Goal: Information Seeking & Learning: Learn about a topic

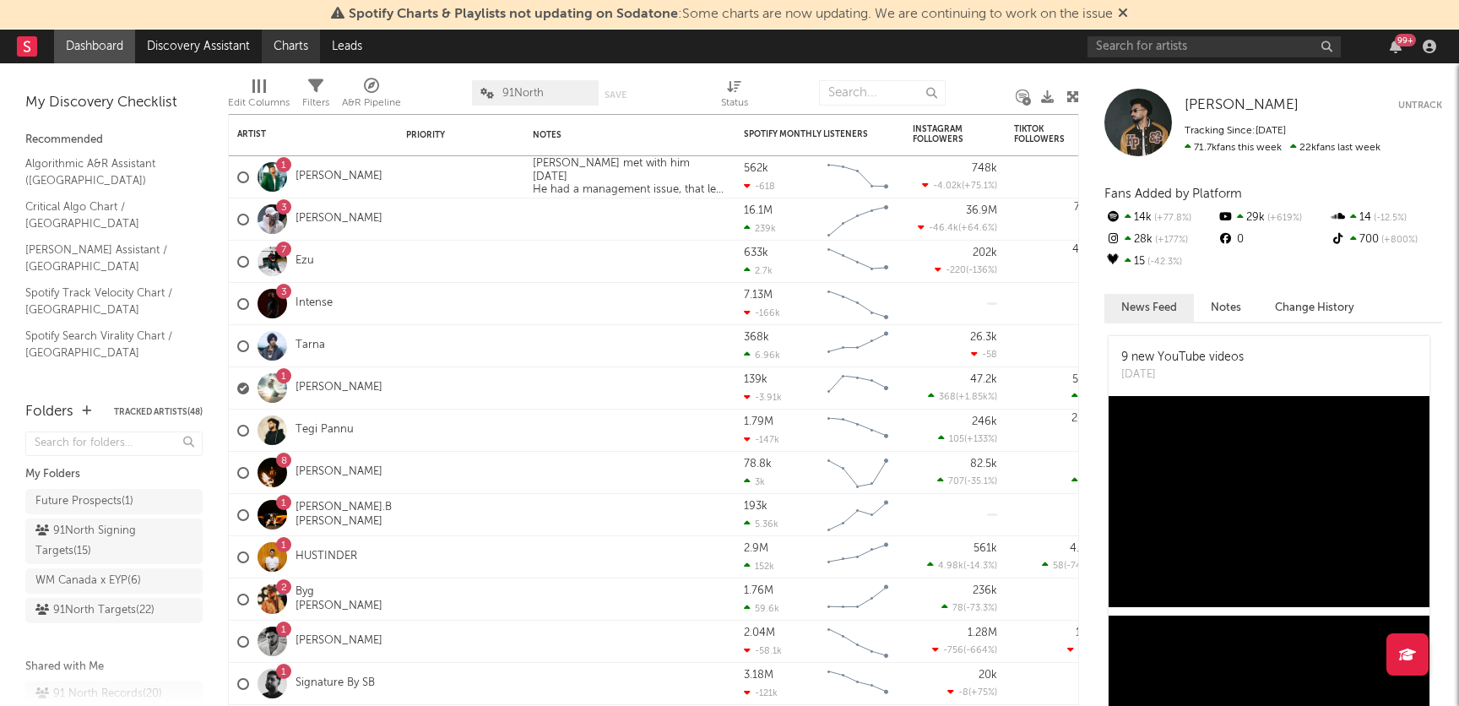
click at [296, 42] on link "Charts" at bounding box center [291, 47] width 58 height 34
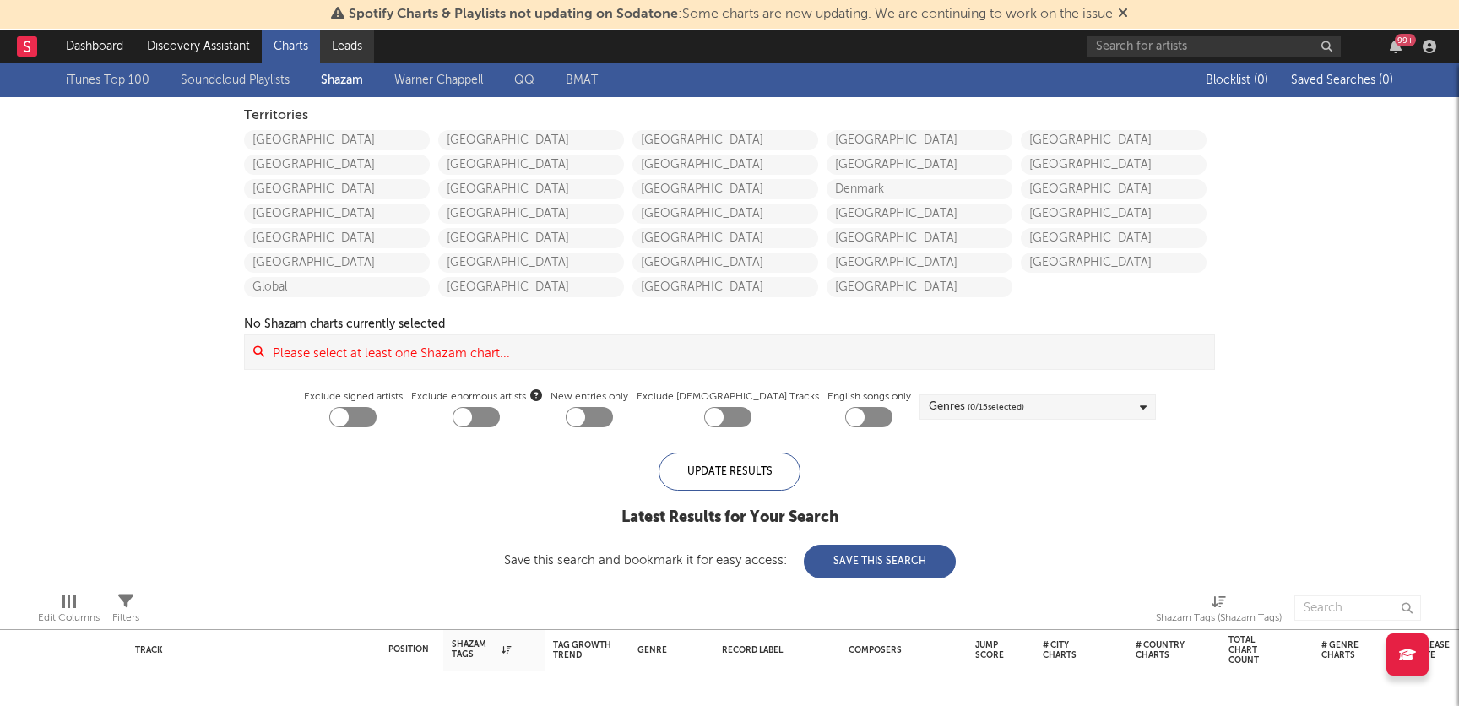
click at [372, 49] on link "Leads" at bounding box center [347, 47] width 54 height 34
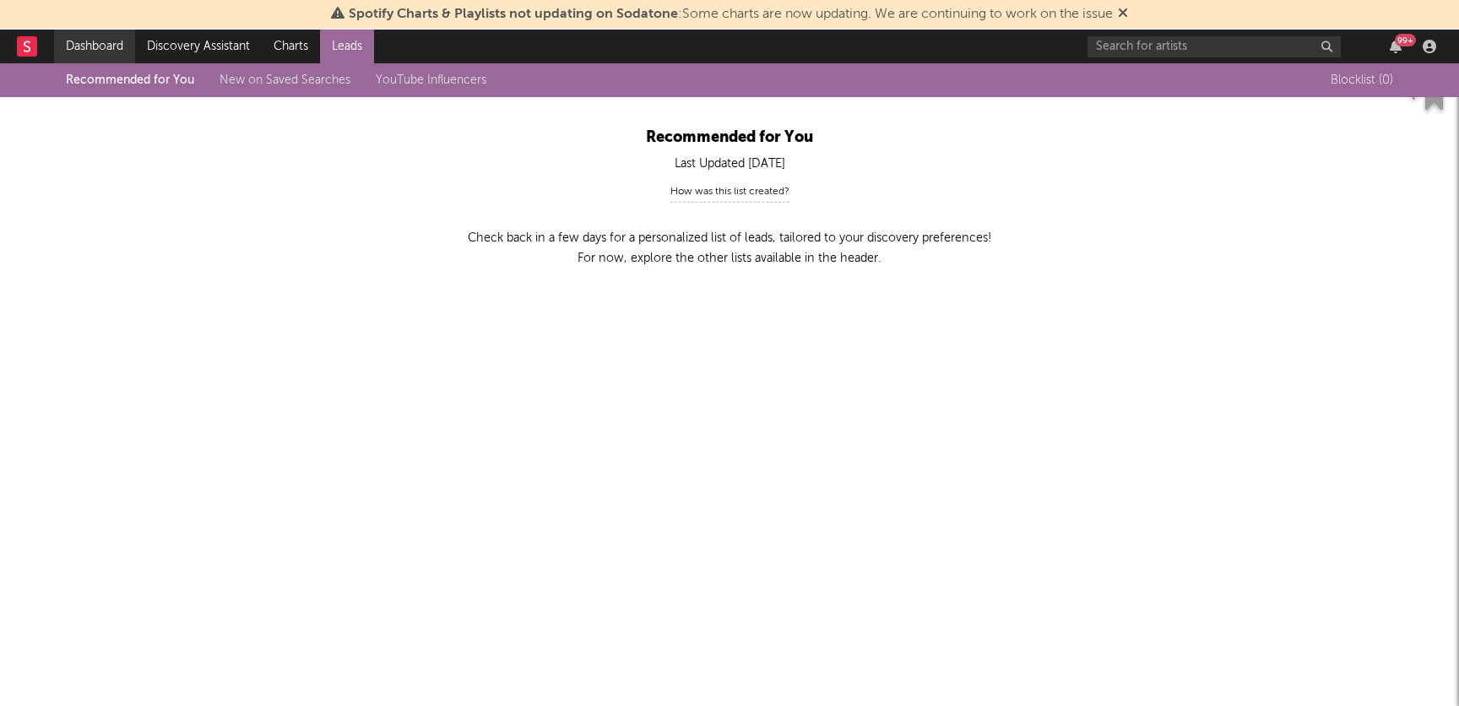
click at [98, 34] on link "Dashboard" at bounding box center [94, 47] width 81 height 34
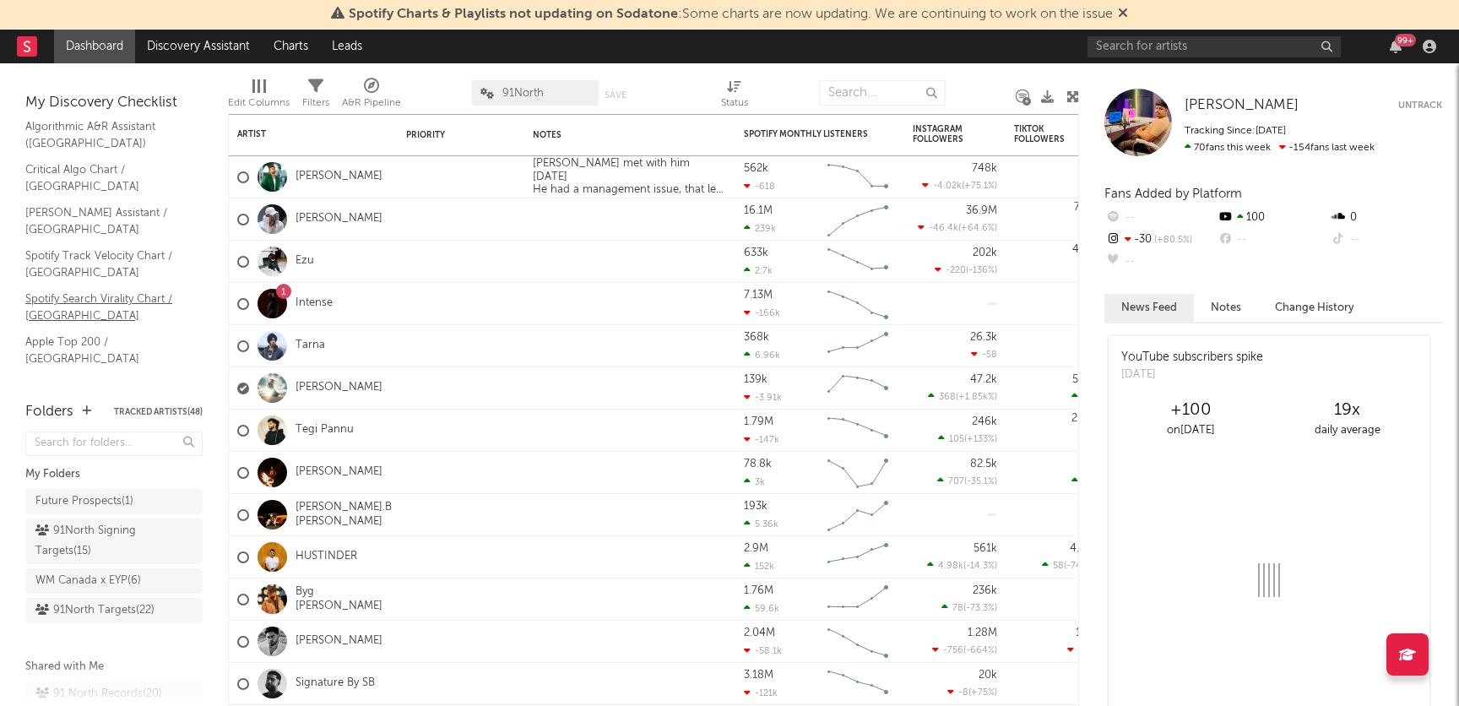
scroll to position [41, 0]
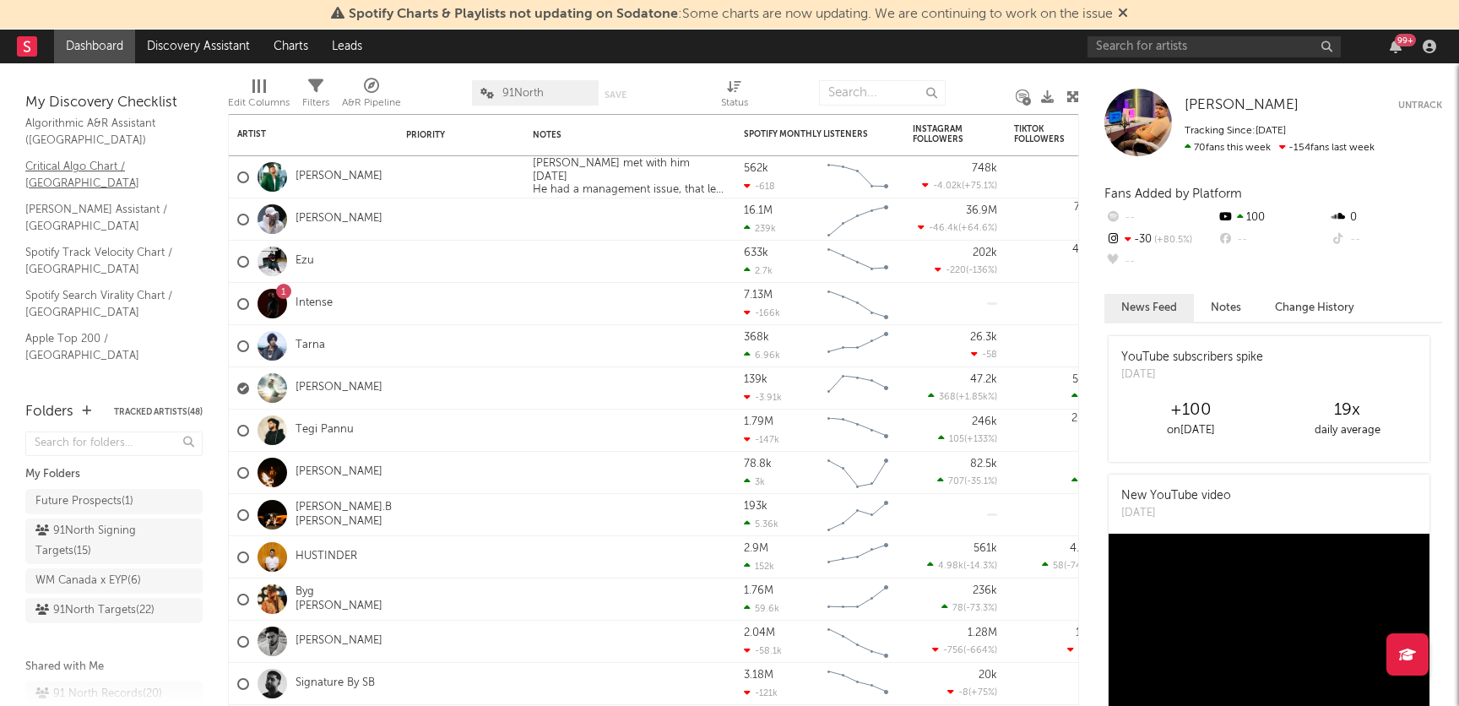
click at [117, 161] on link "Critical Algo Chart / [GEOGRAPHIC_DATA]" at bounding box center [105, 174] width 160 height 35
click at [106, 128] on link "Algorithmic A&R Assistant ([GEOGRAPHIC_DATA])" at bounding box center [105, 131] width 160 height 35
click at [73, 133] on link "Algorithmic A&R Assistant ([GEOGRAPHIC_DATA])" at bounding box center [105, 131] width 160 height 35
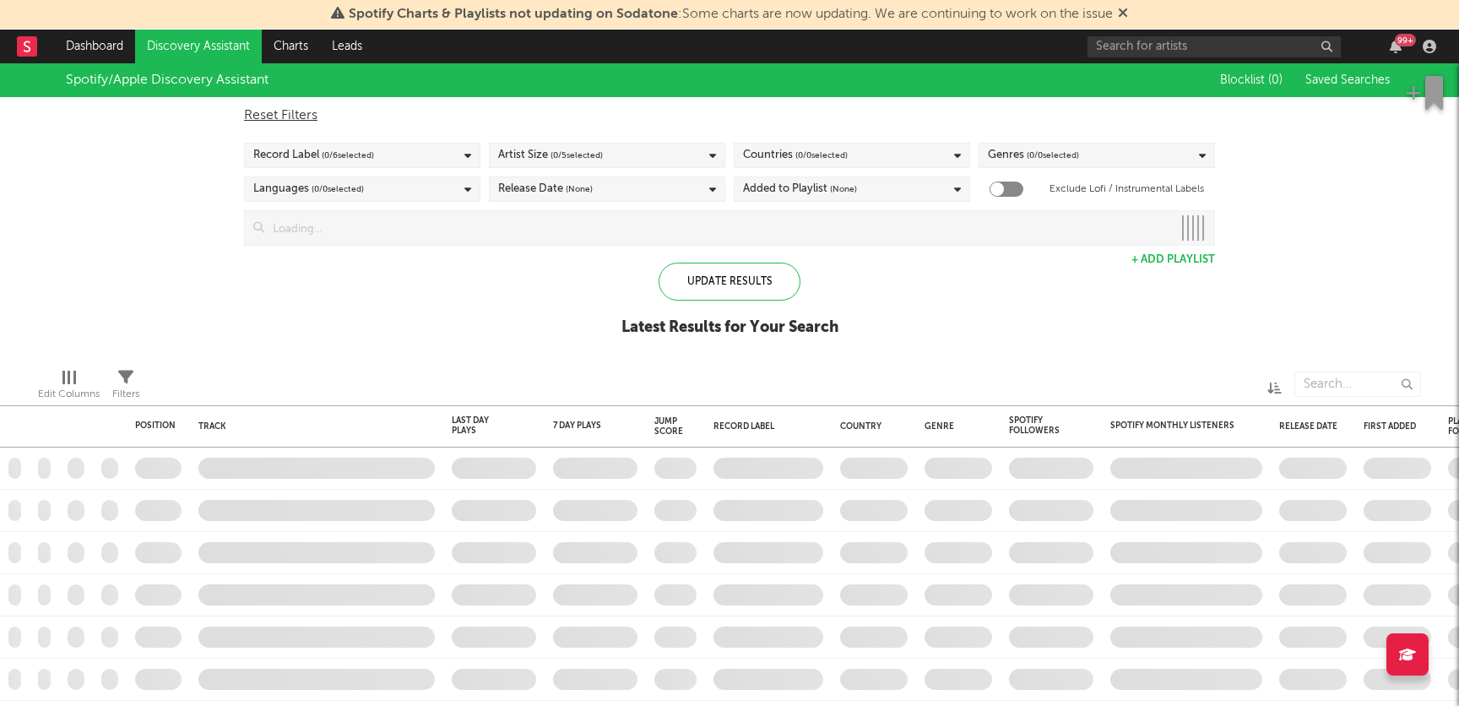
checkbox input "true"
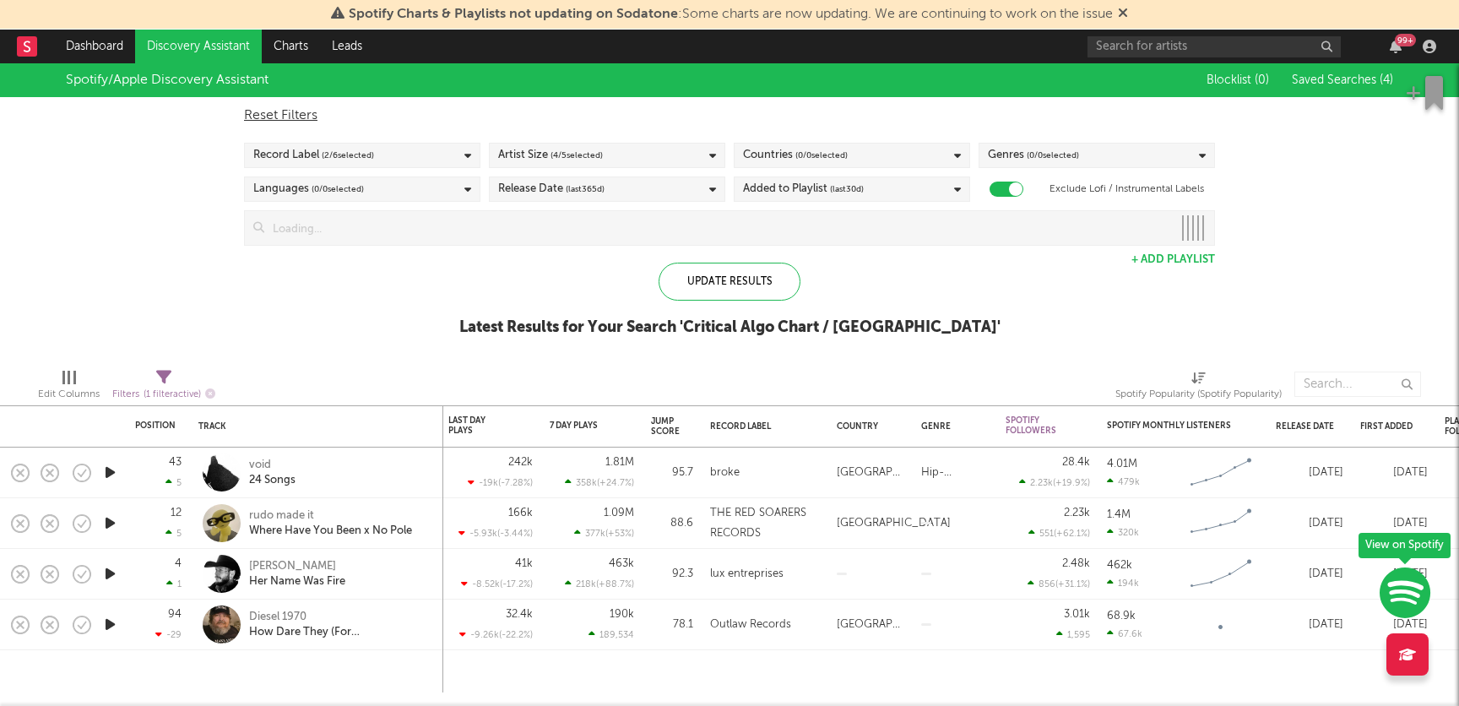
click at [399, 154] on div "Record Label ( 2 / 6 selected)" at bounding box center [362, 155] width 236 height 25
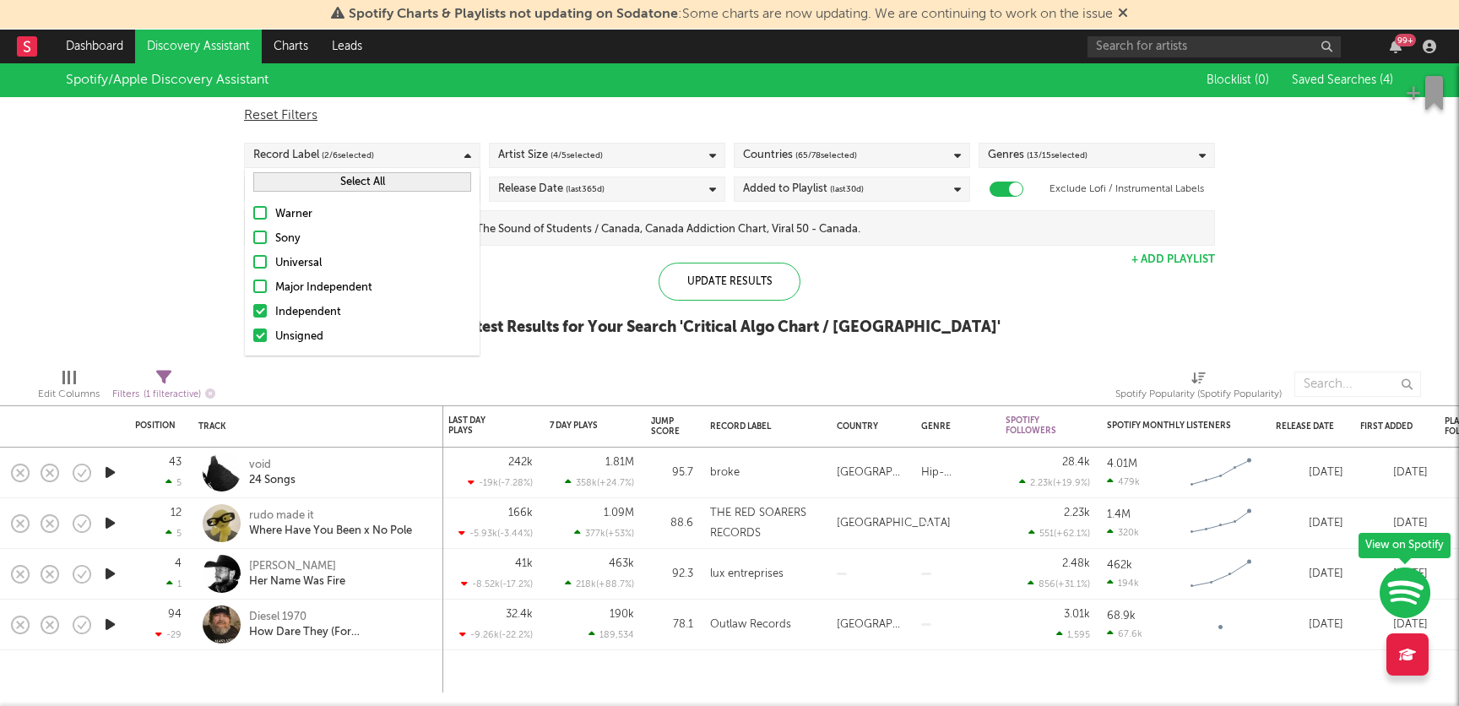
click at [107, 168] on div "Spotify/Apple Discovery Assistant Blocklist ( 0 ) Saved Searches ( 4 ) Reset Fi…" at bounding box center [729, 208] width 1459 height 291
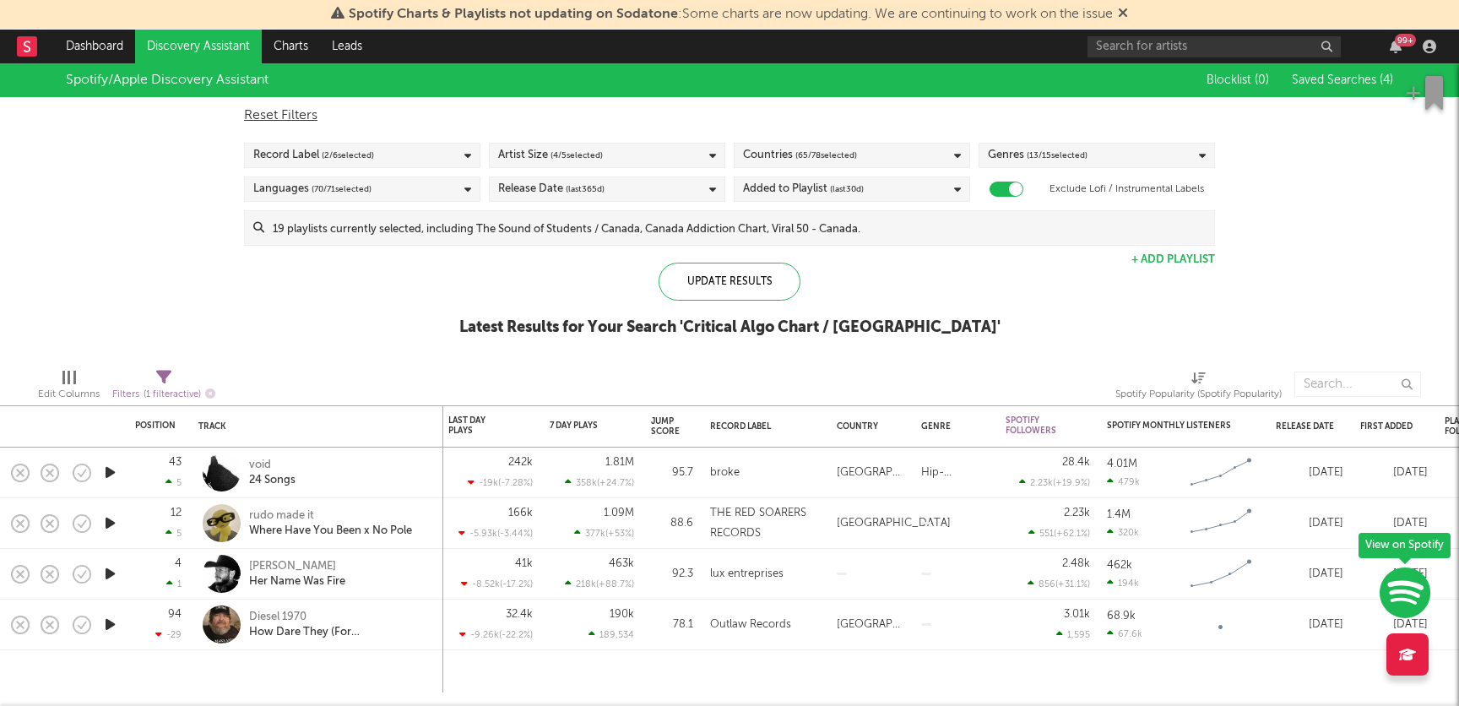
click at [176, 54] on link "Discovery Assistant" at bounding box center [198, 47] width 127 height 34
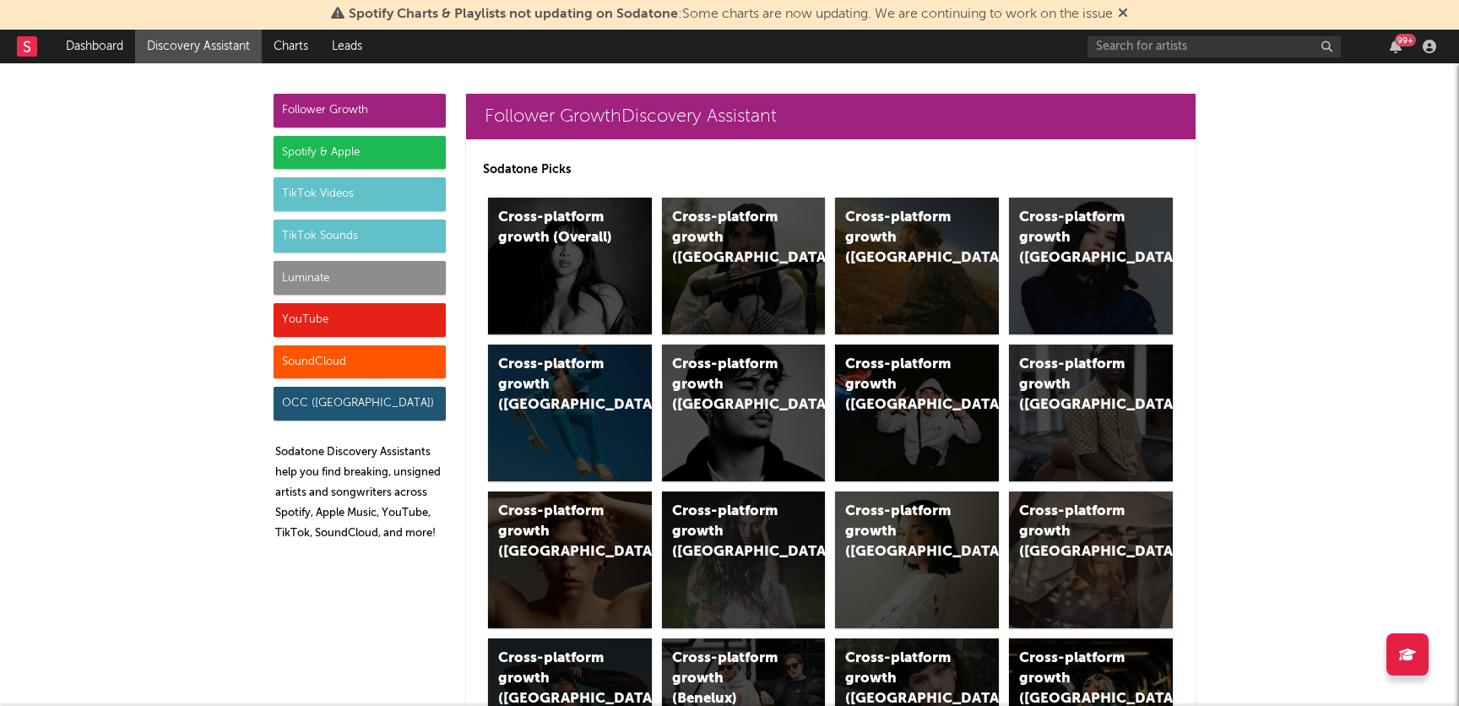
click at [382, 366] on div "SoundCloud" at bounding box center [360, 362] width 172 height 34
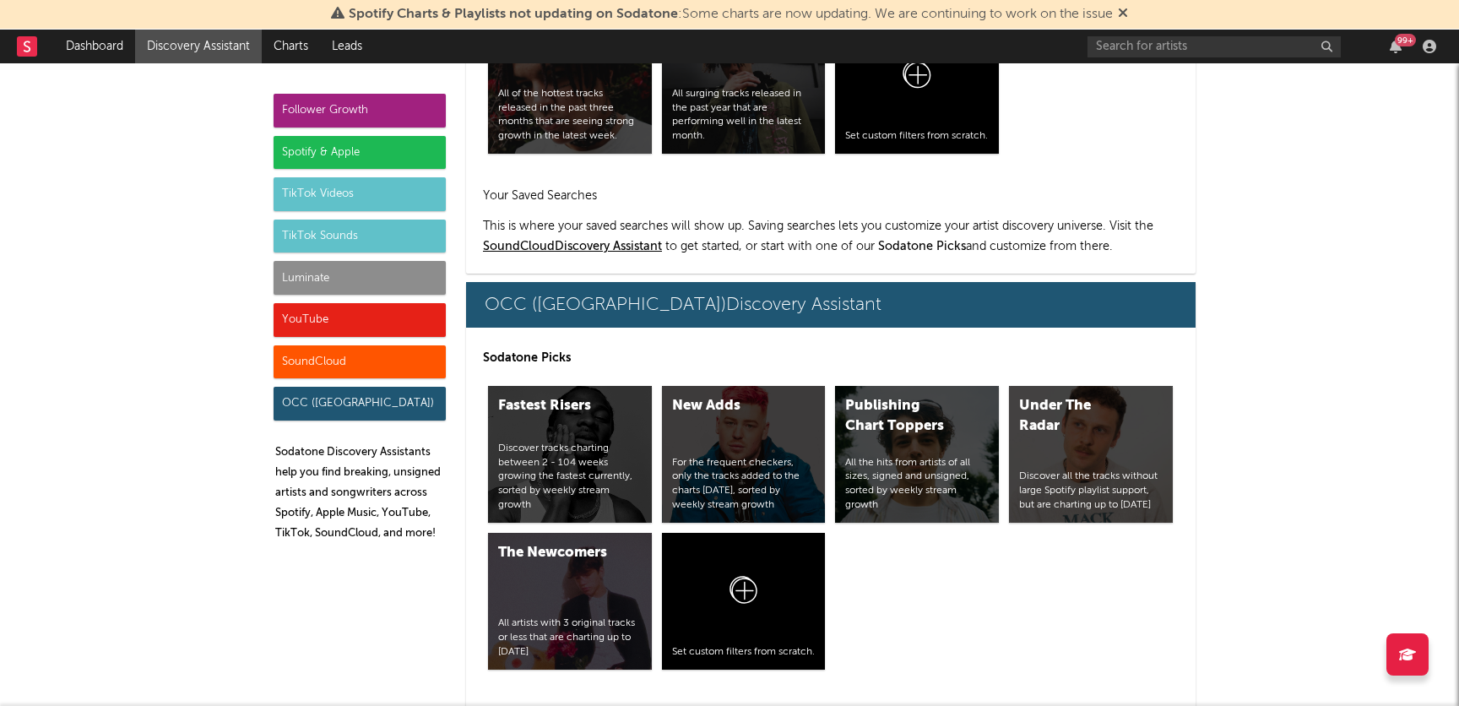
scroll to position [10430, 0]
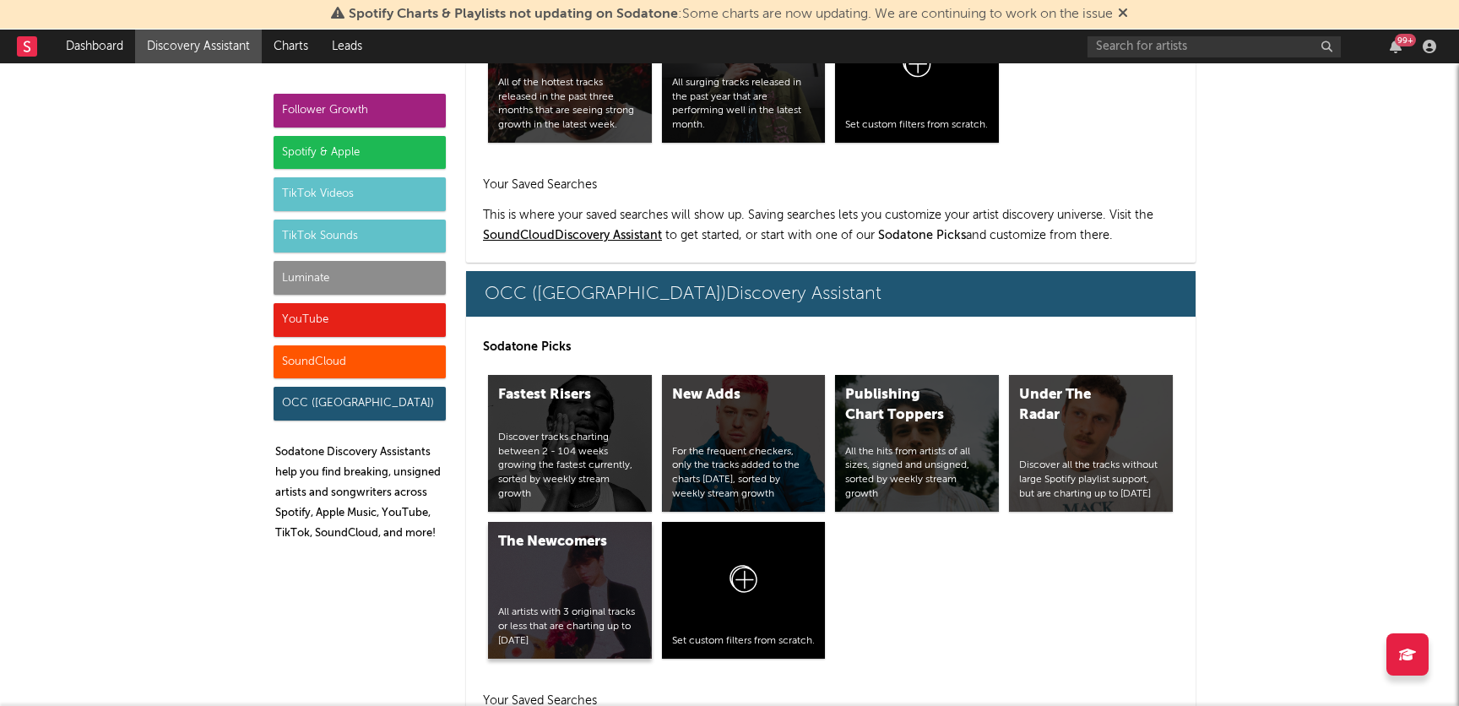
click at [605, 522] on div "The Newcomers All artists with 3 original tracks or less that are charting up t…" at bounding box center [570, 590] width 164 height 137
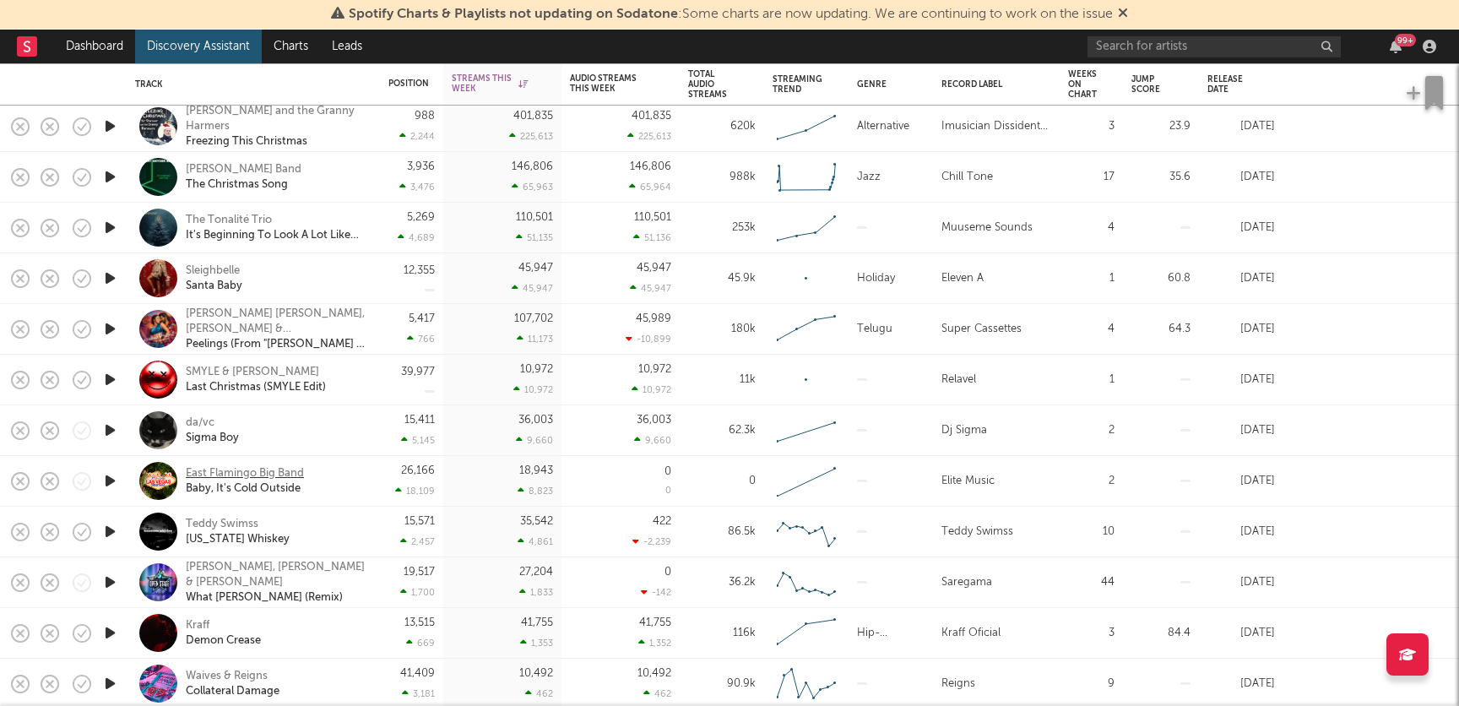
click at [224, 466] on div "East Flamingo Big Band" at bounding box center [245, 473] width 118 height 15
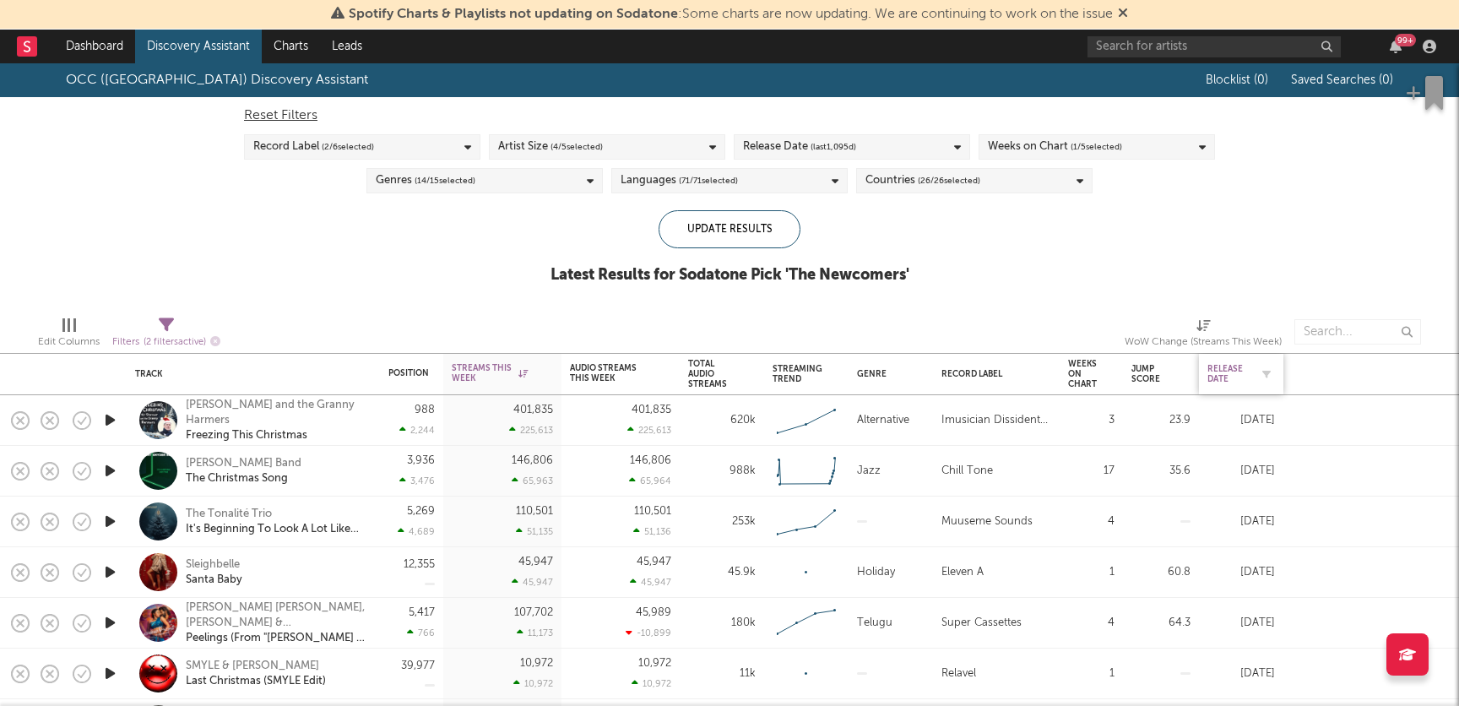
click at [1232, 366] on div "Release Date" at bounding box center [1228, 374] width 42 height 20
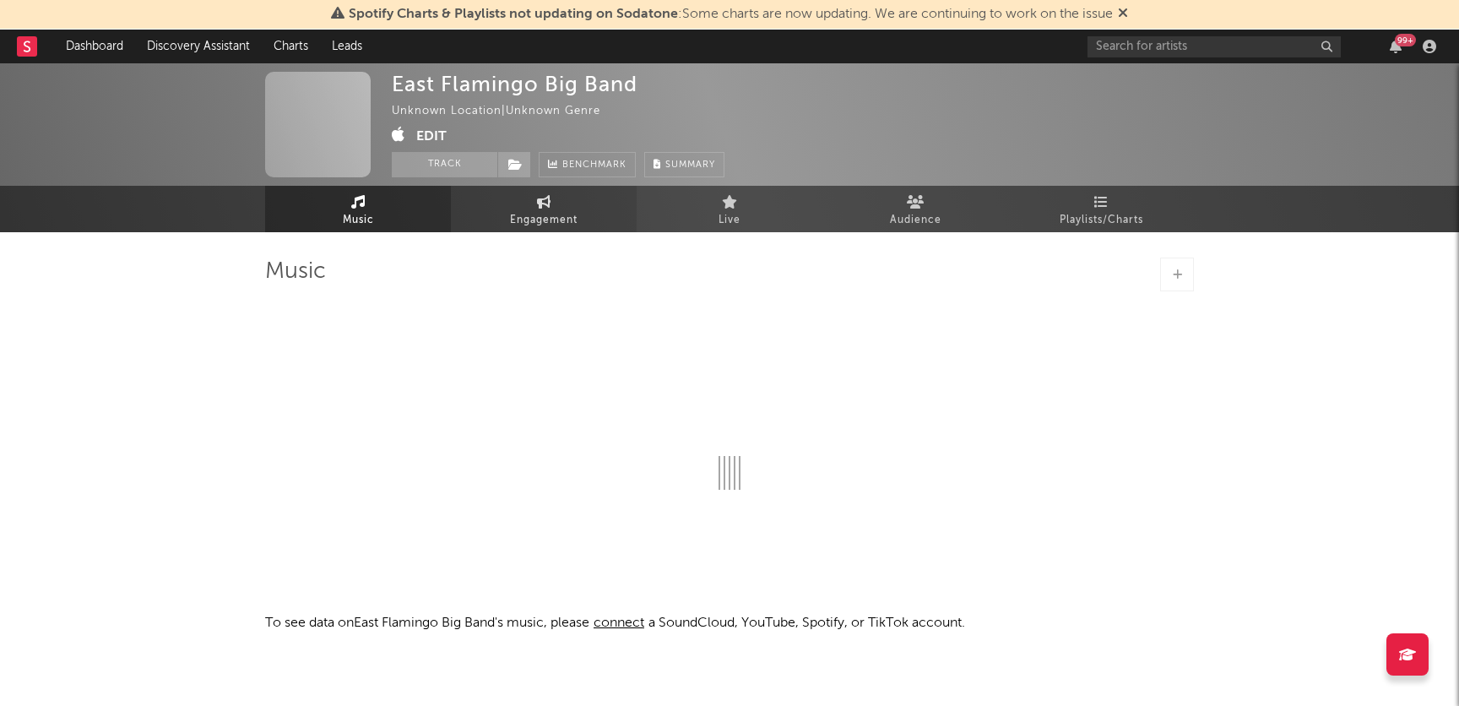
select select "1w"
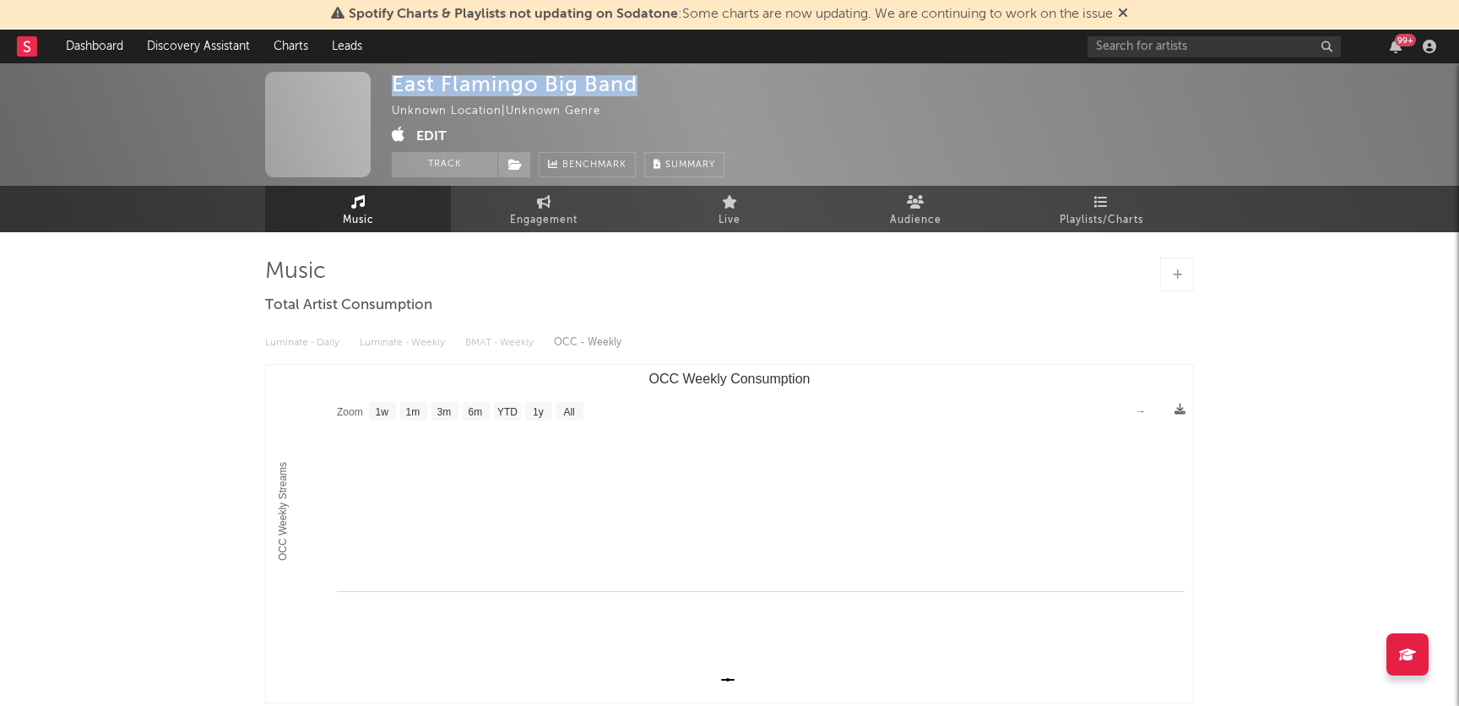
drag, startPoint x: 643, startPoint y: 85, endPoint x: 388, endPoint y: 93, distance: 256.0
click at [388, 93] on div "East Flamingo Big Band Unknown Location | Unknown Genre Edit Track Benchmark Su…" at bounding box center [729, 124] width 1459 height 122
copy div "East Flamingo Big Band"
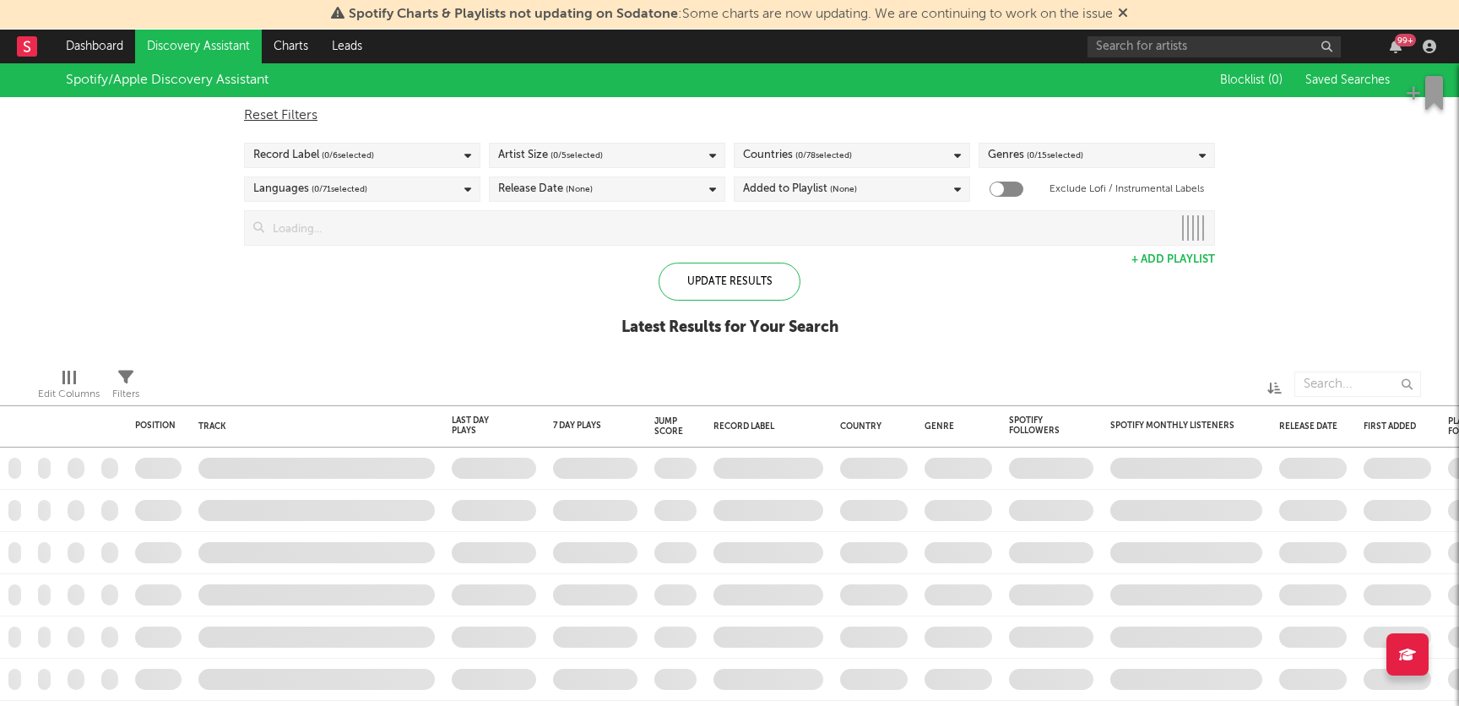
click at [393, 150] on div "Record Label ( 0 / 6 selected)" at bounding box center [362, 155] width 236 height 25
checkbox input "true"
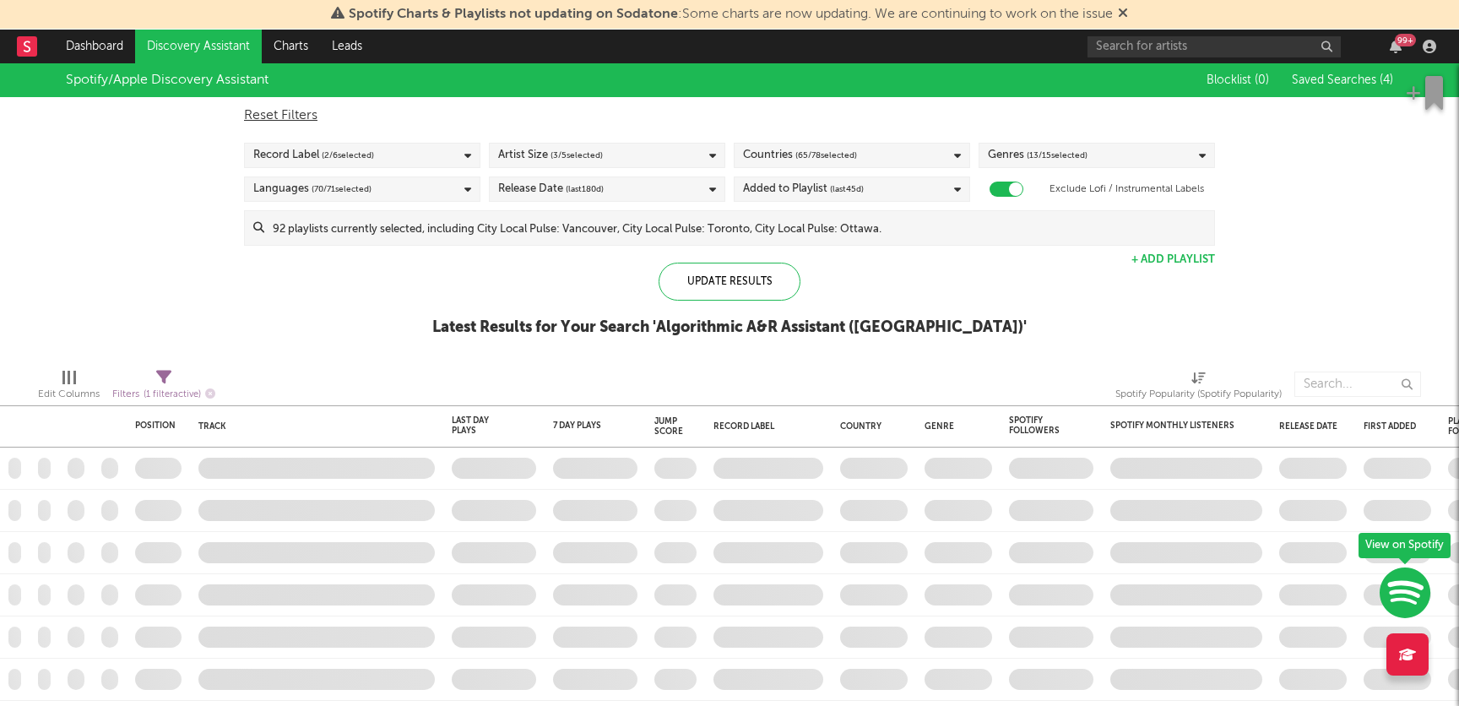
click at [180, 264] on div "Spotify/Apple Discovery Assistant Blocklist ( 0 ) Saved Searches ( 4 ) Reset Fi…" at bounding box center [729, 208] width 1459 height 291
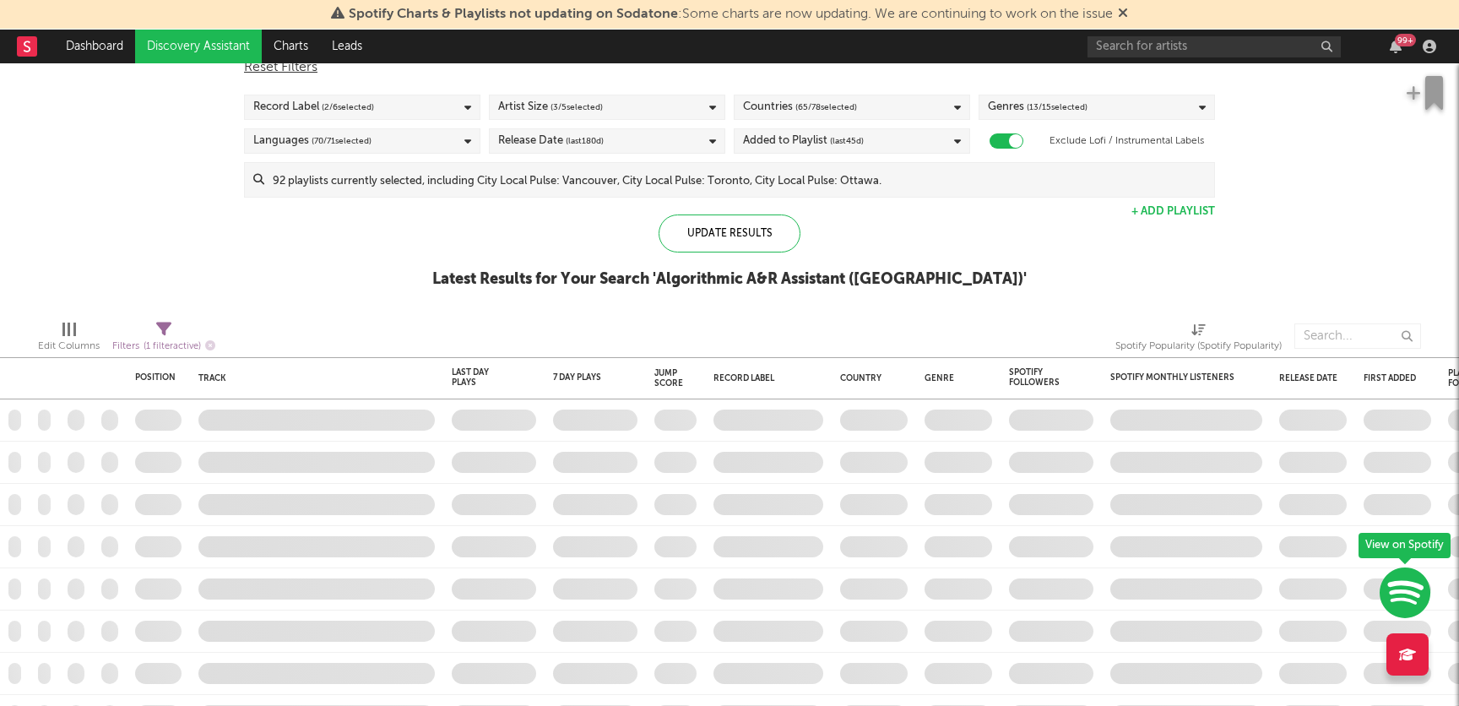
click at [643, 98] on div "Artist Size ( 3 / 5 selected)" at bounding box center [607, 107] width 236 height 25
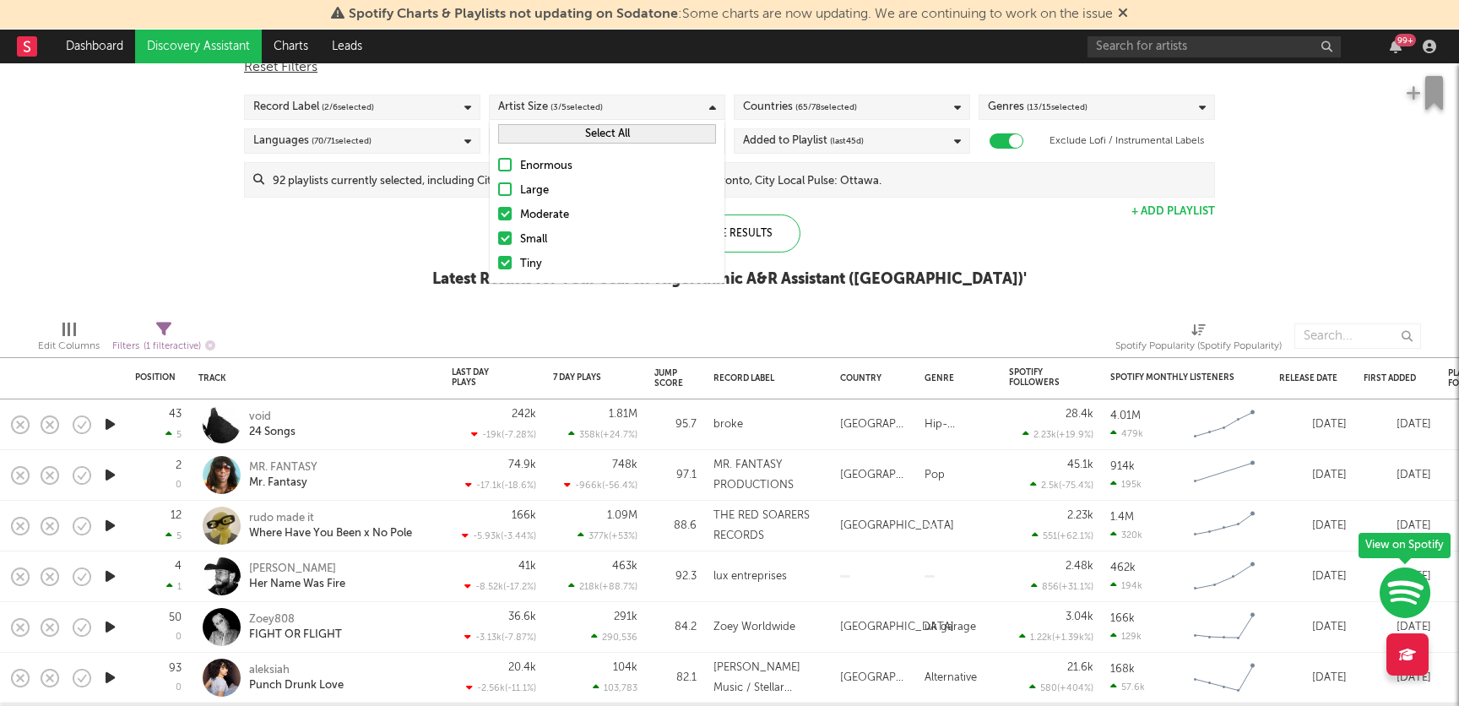
click at [372, 236] on div "Spotify/Apple Discovery Assistant Blocklist ( 0 ) Saved Searches ( 4 ) Reset Fi…" at bounding box center [729, 160] width 1459 height 291
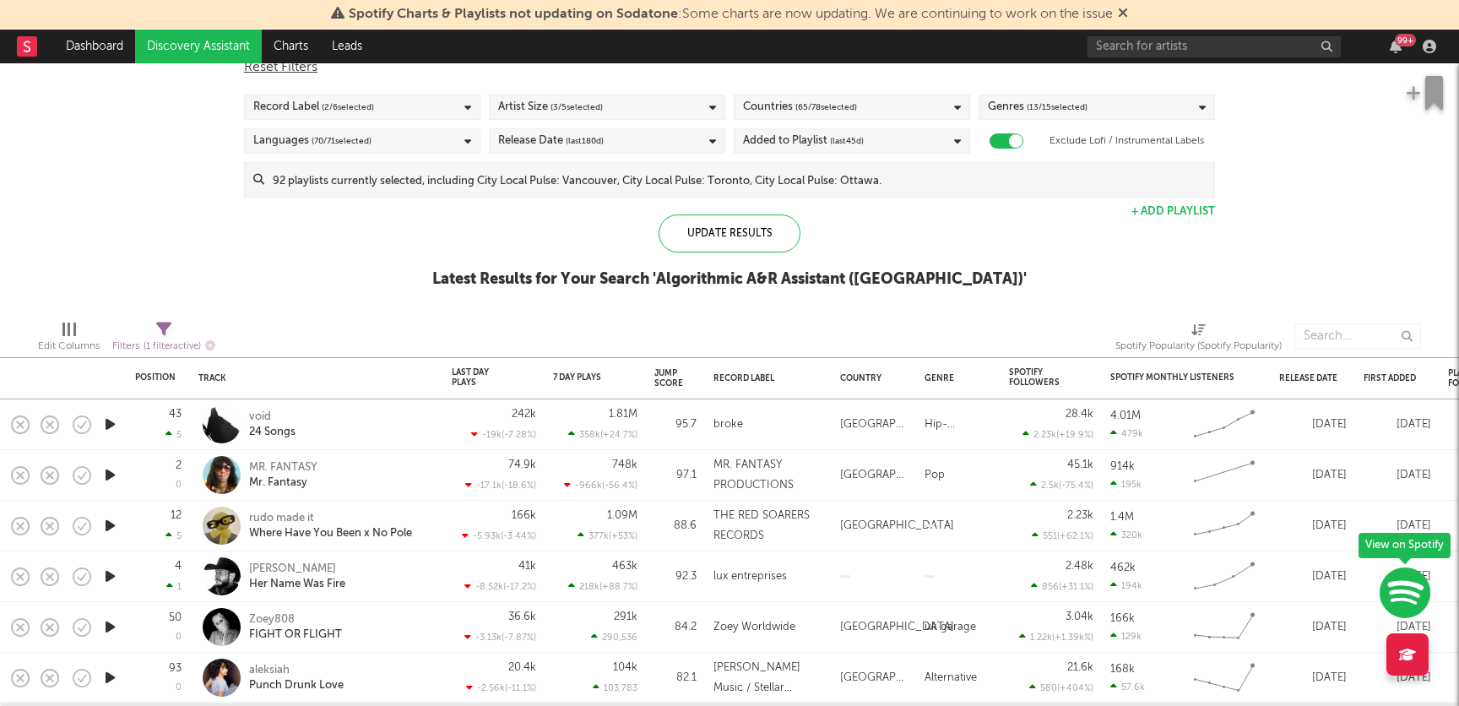
click at [831, 103] on span "( 65 / 78 selected)" at bounding box center [826, 107] width 62 height 20
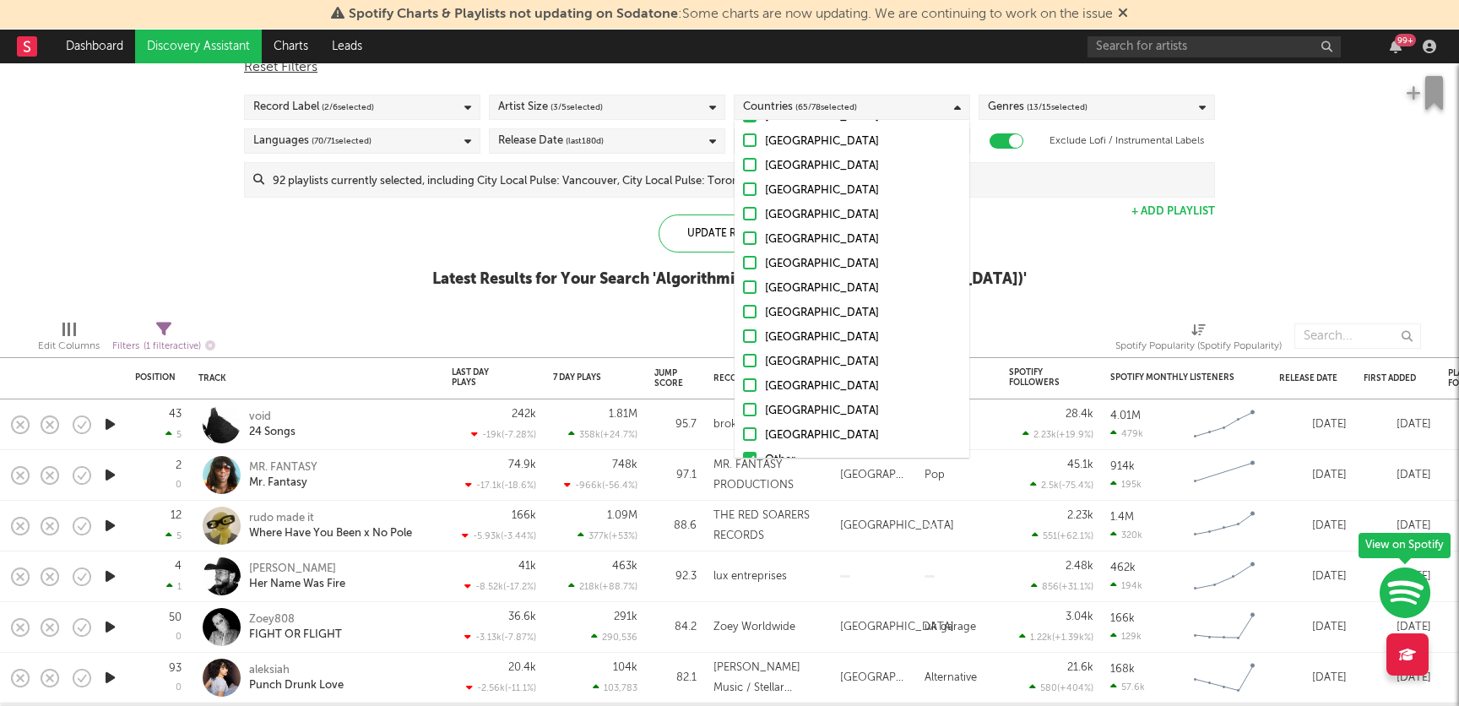
scroll to position [1646, 0]
click at [1065, 114] on span "( 13 / 15 selected)" at bounding box center [1057, 107] width 61 height 20
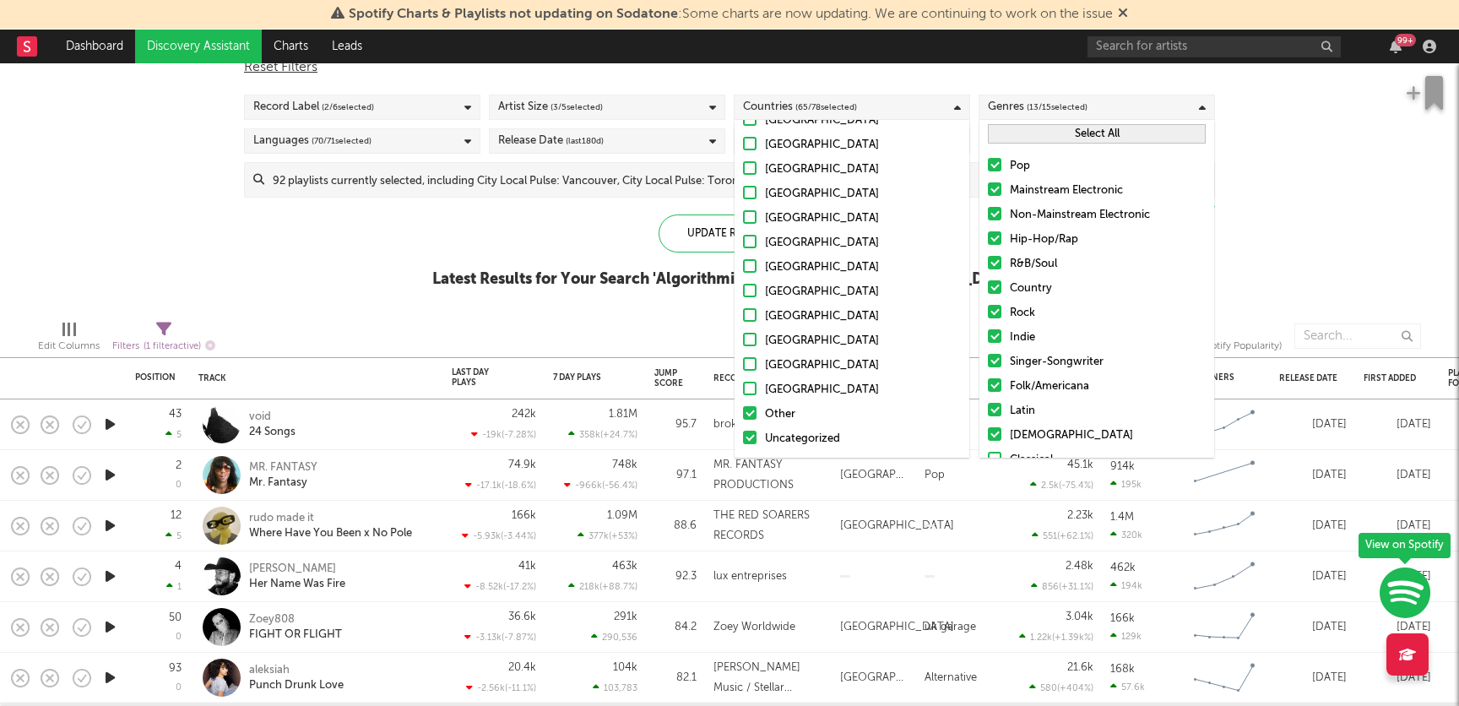
scroll to position [70, 0]
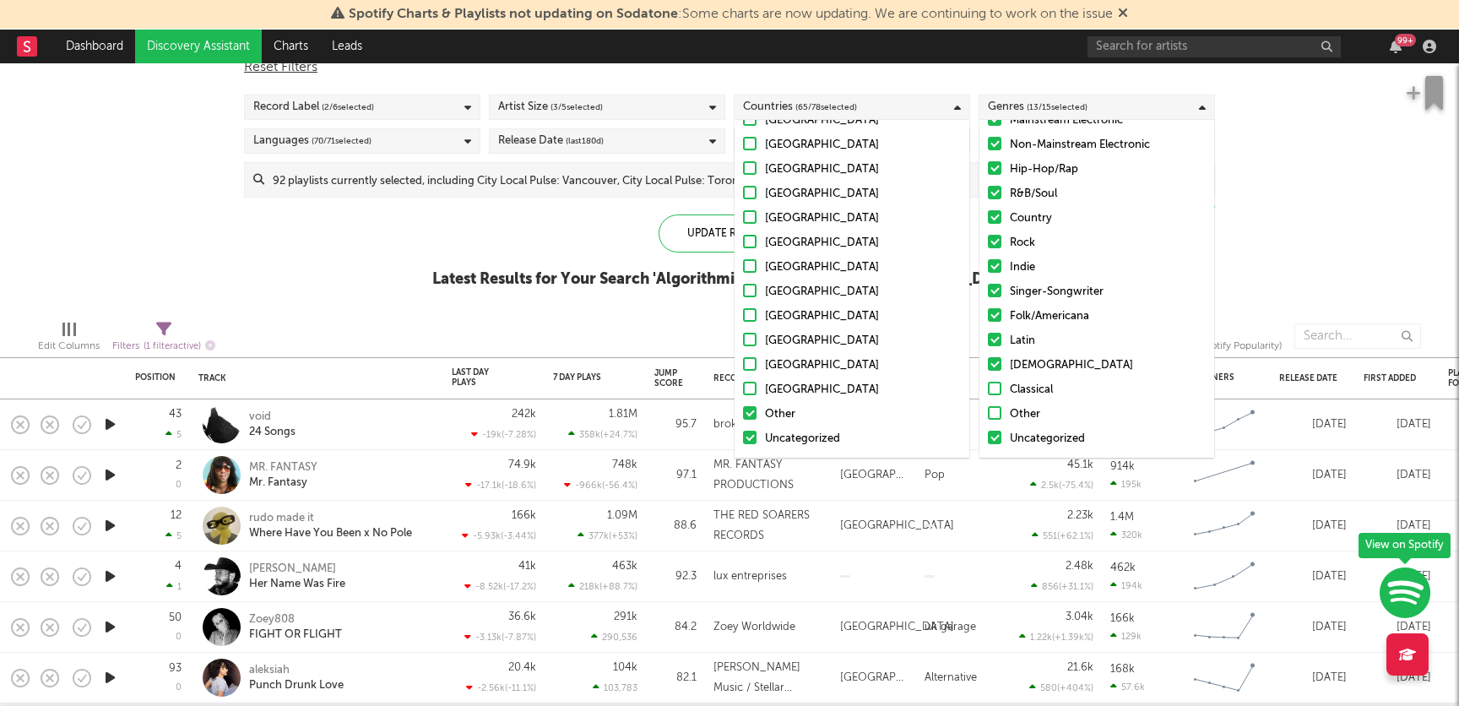
click at [1002, 382] on label "Classical" at bounding box center [1097, 390] width 218 height 20
click at [988, 382] on input "Classical" at bounding box center [988, 390] width 0 height 20
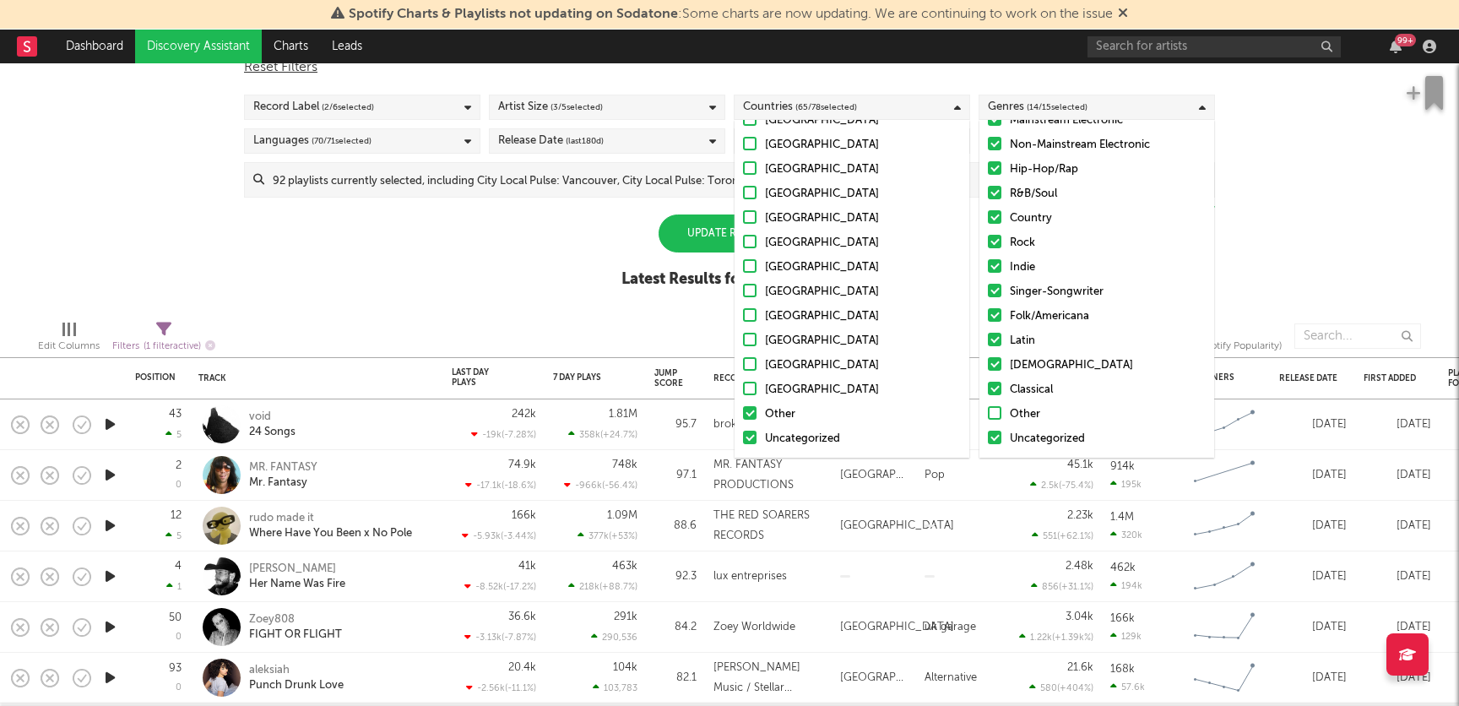
click at [1000, 415] on div at bounding box center [995, 413] width 14 height 14
click at [988, 415] on input "Other" at bounding box center [988, 414] width 0 height 20
click at [437, 138] on div "Languages ( 70 / 71 selected)" at bounding box center [362, 140] width 236 height 25
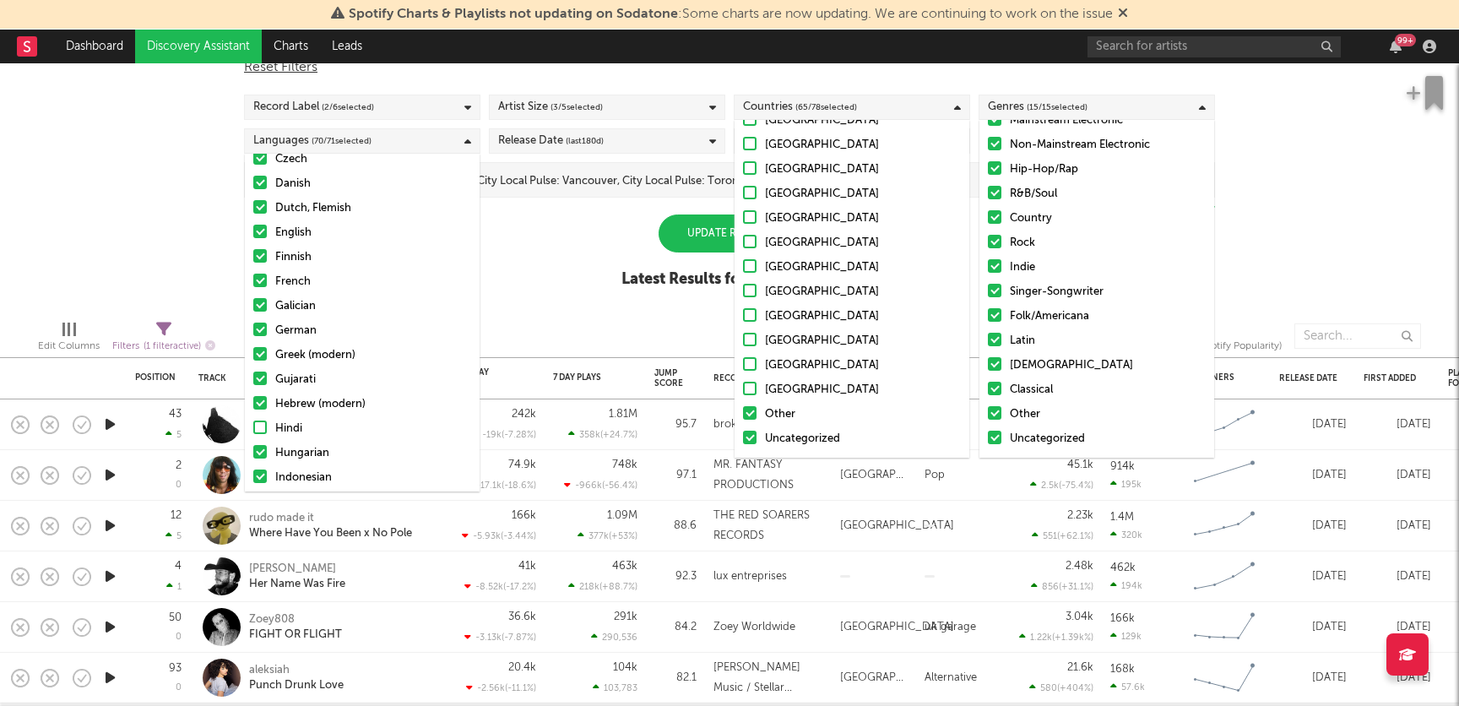
scroll to position [320, 0]
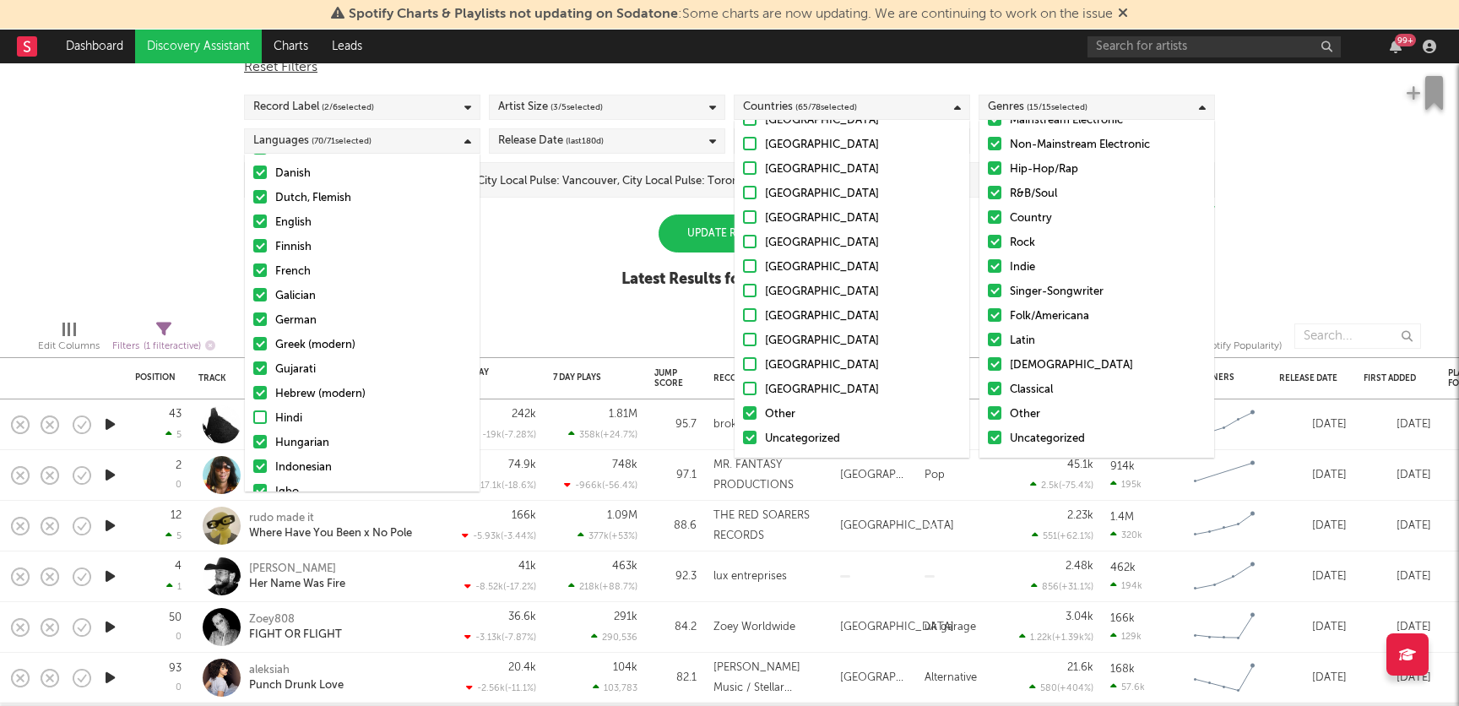
click at [277, 422] on div "Hindi" at bounding box center [373, 419] width 196 height 20
click at [253, 422] on input "Hindi" at bounding box center [253, 419] width 0 height 20
click at [666, 222] on div "Update Results" at bounding box center [730, 233] width 142 height 38
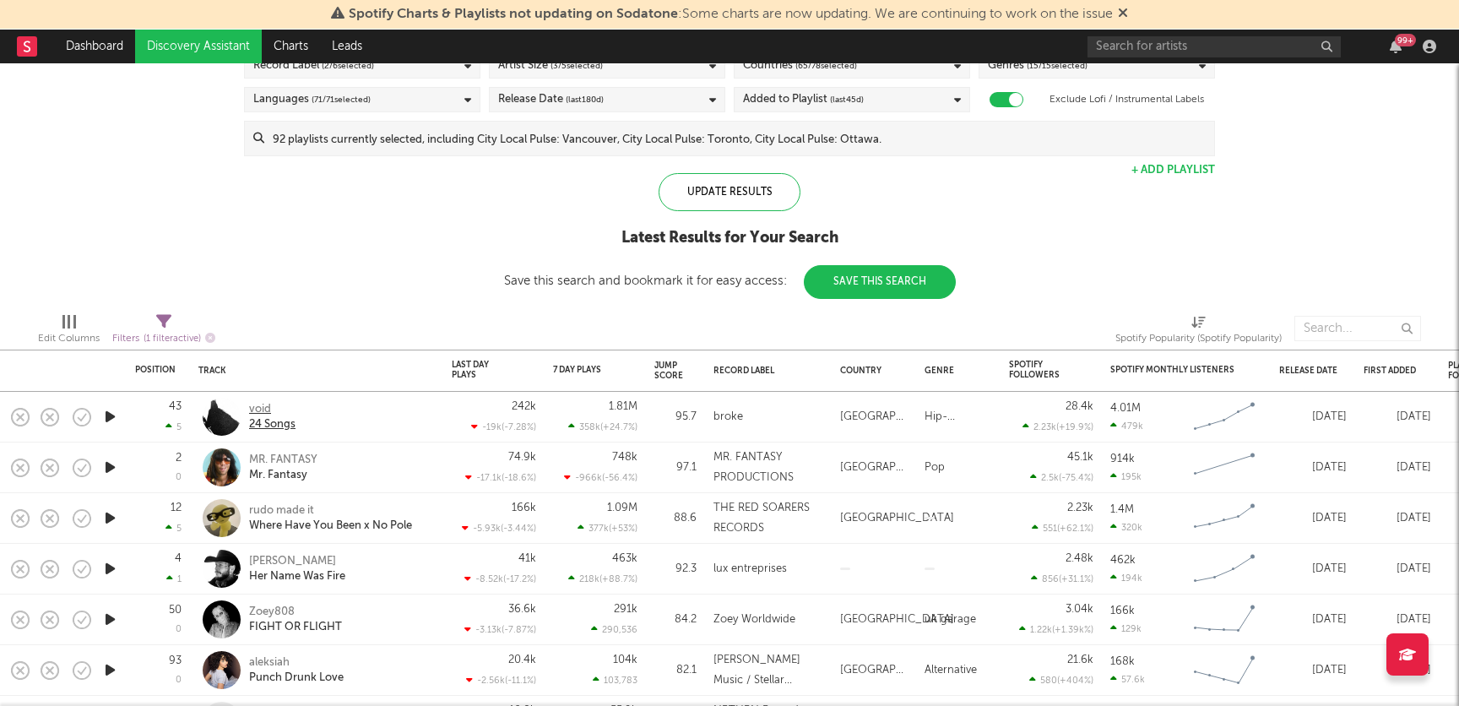
click at [259, 415] on div "void" at bounding box center [272, 409] width 46 height 15
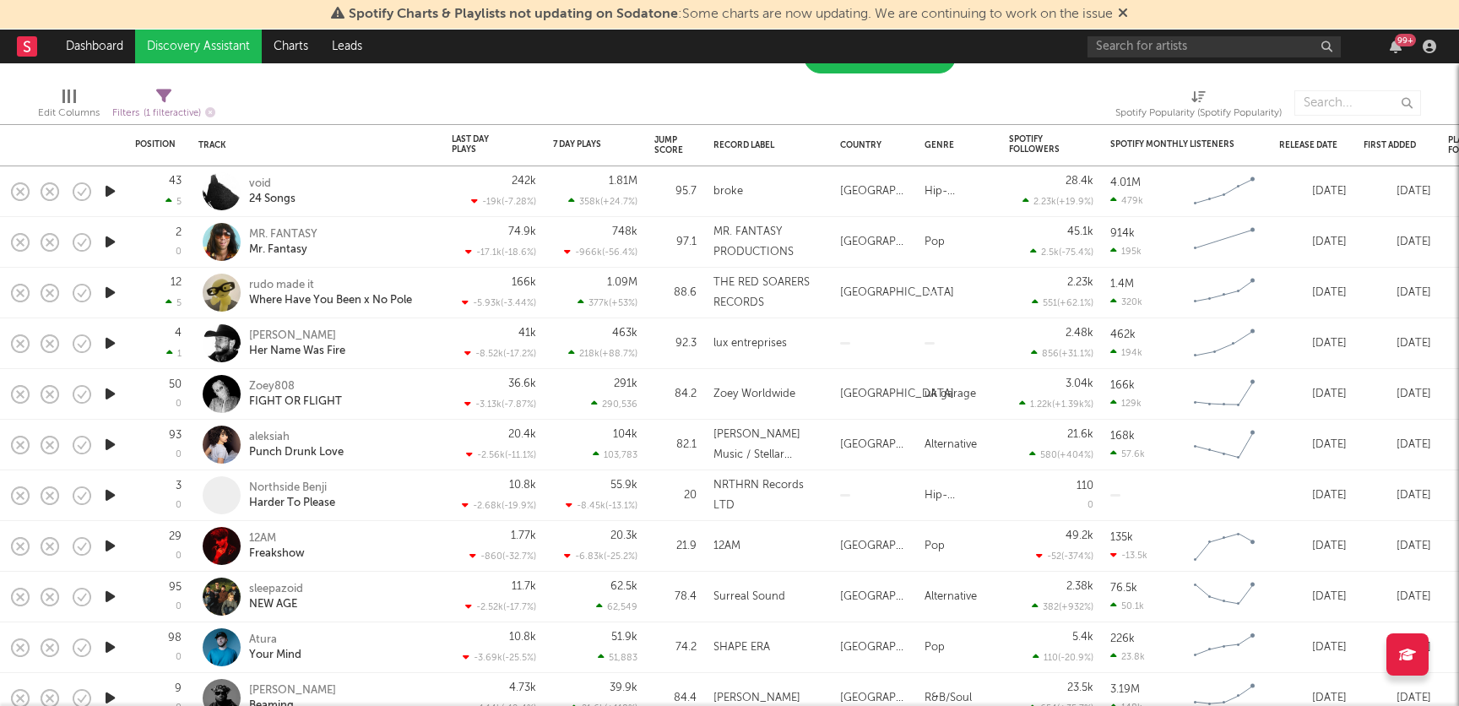
click at [109, 549] on icon "button" at bounding box center [110, 545] width 18 height 21
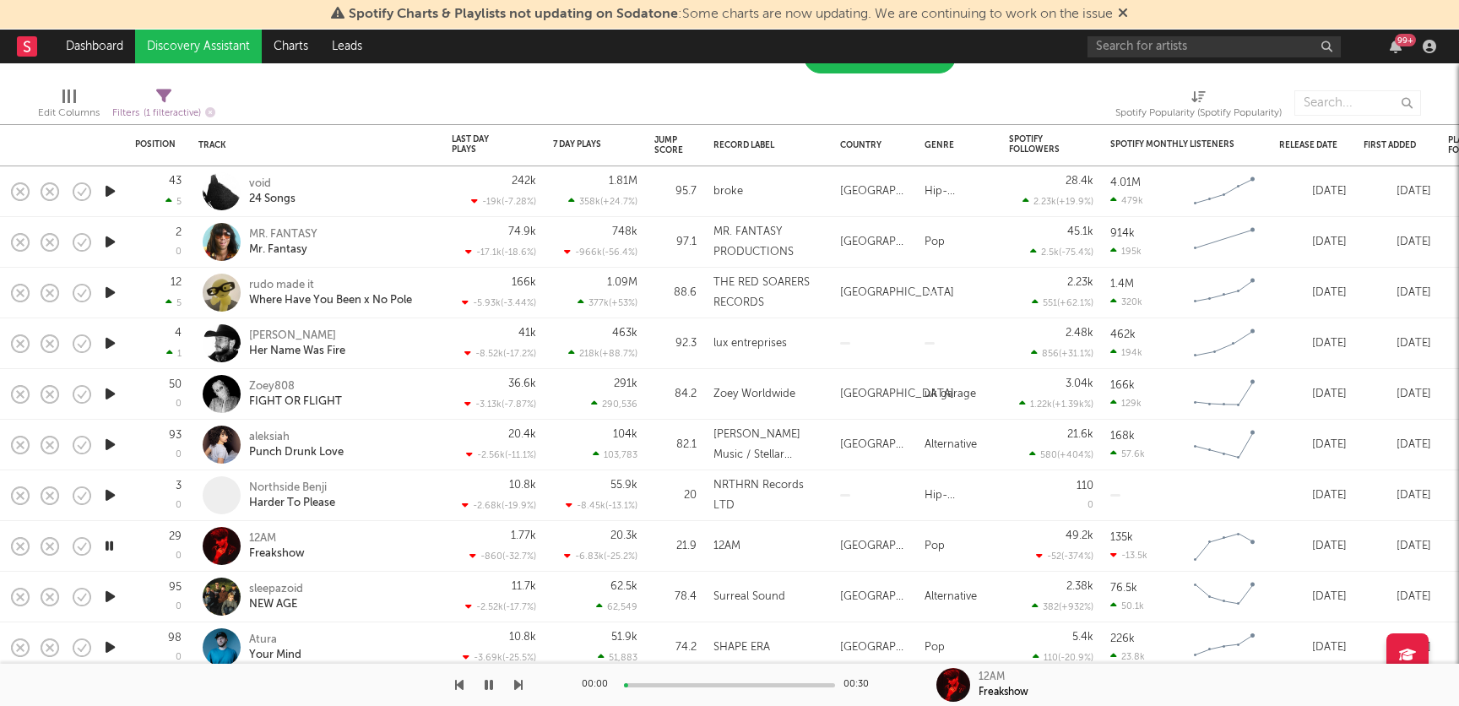
click at [109, 549] on icon "button" at bounding box center [109, 545] width 16 height 21
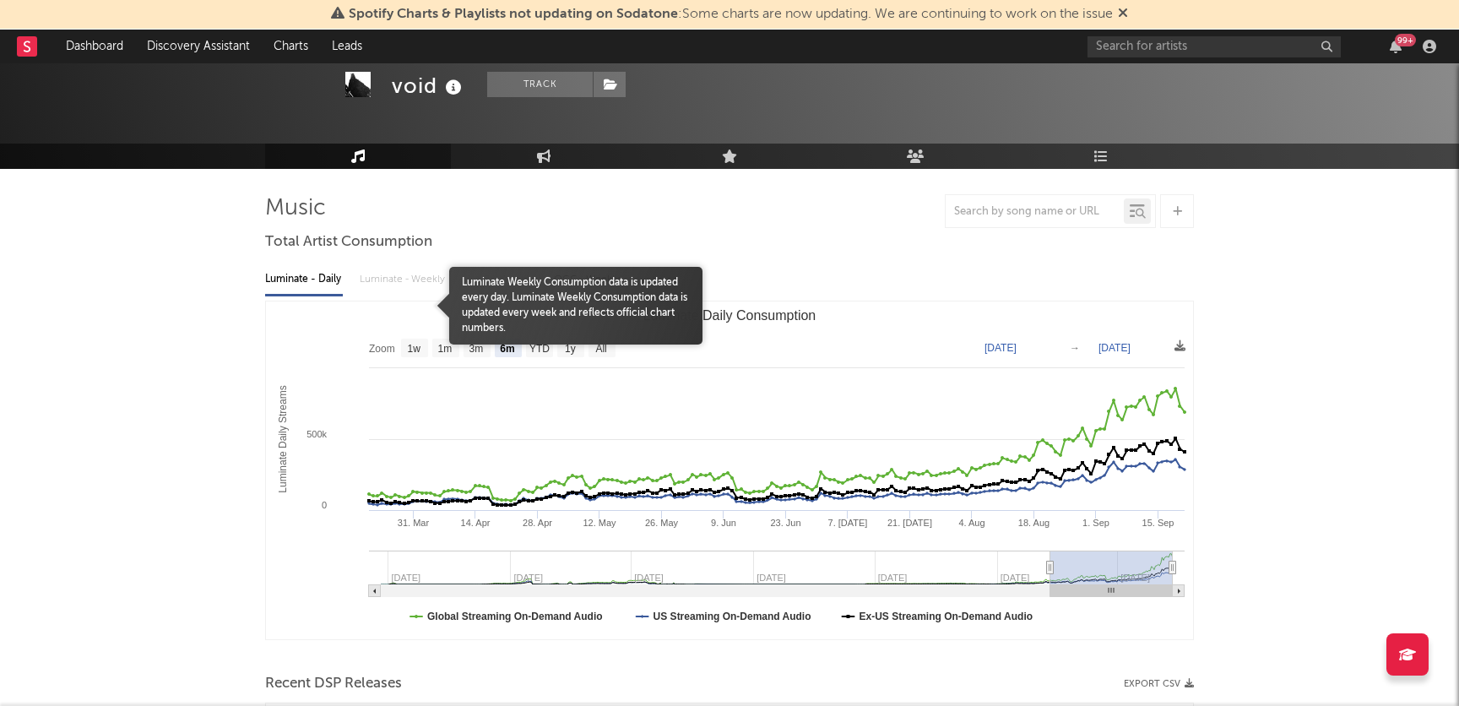
scroll to position [79, 0]
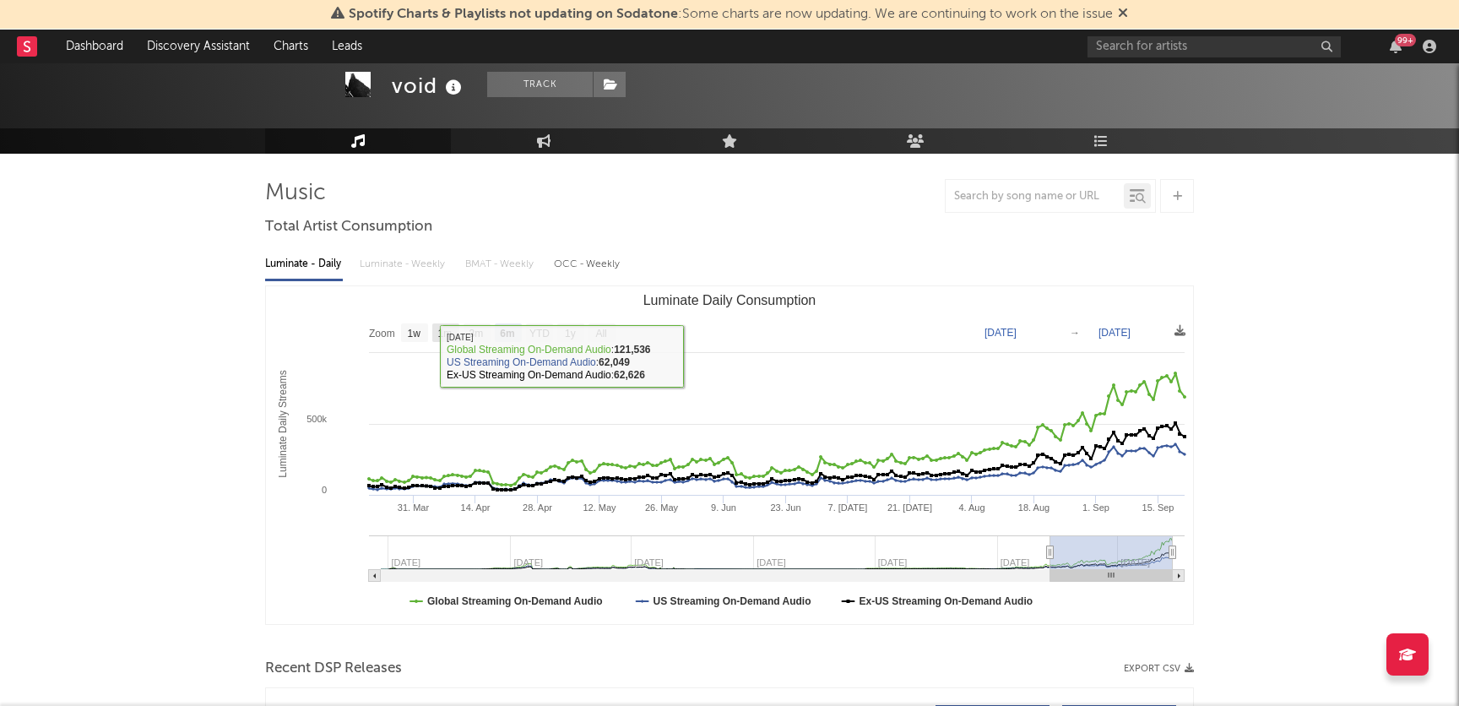
click at [440, 338] on text "1m" at bounding box center [445, 334] width 14 height 12
select select "1m"
type input "2025-08-21"
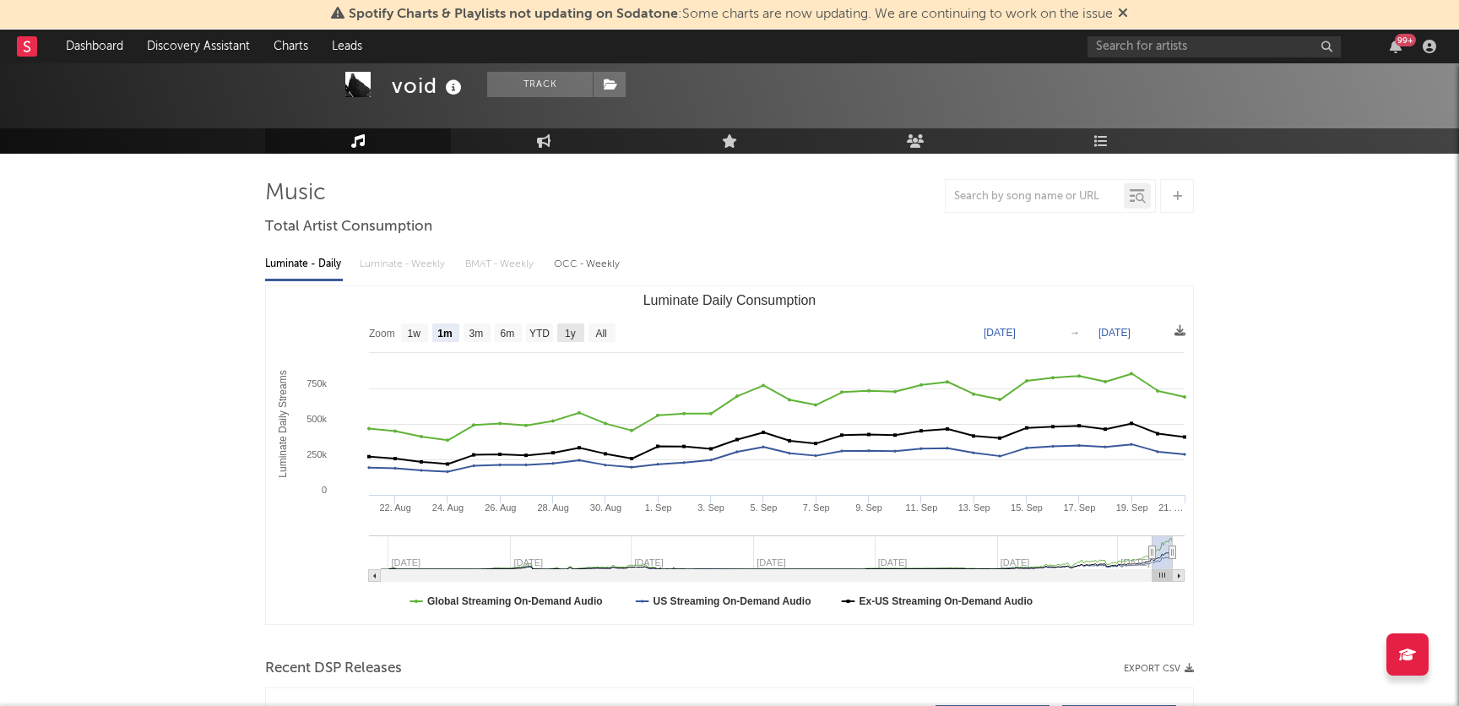
click at [567, 341] on rect "Luminate Daily Consumption" at bounding box center [570, 332] width 27 height 19
select select "1y"
type input "2024-09-21"
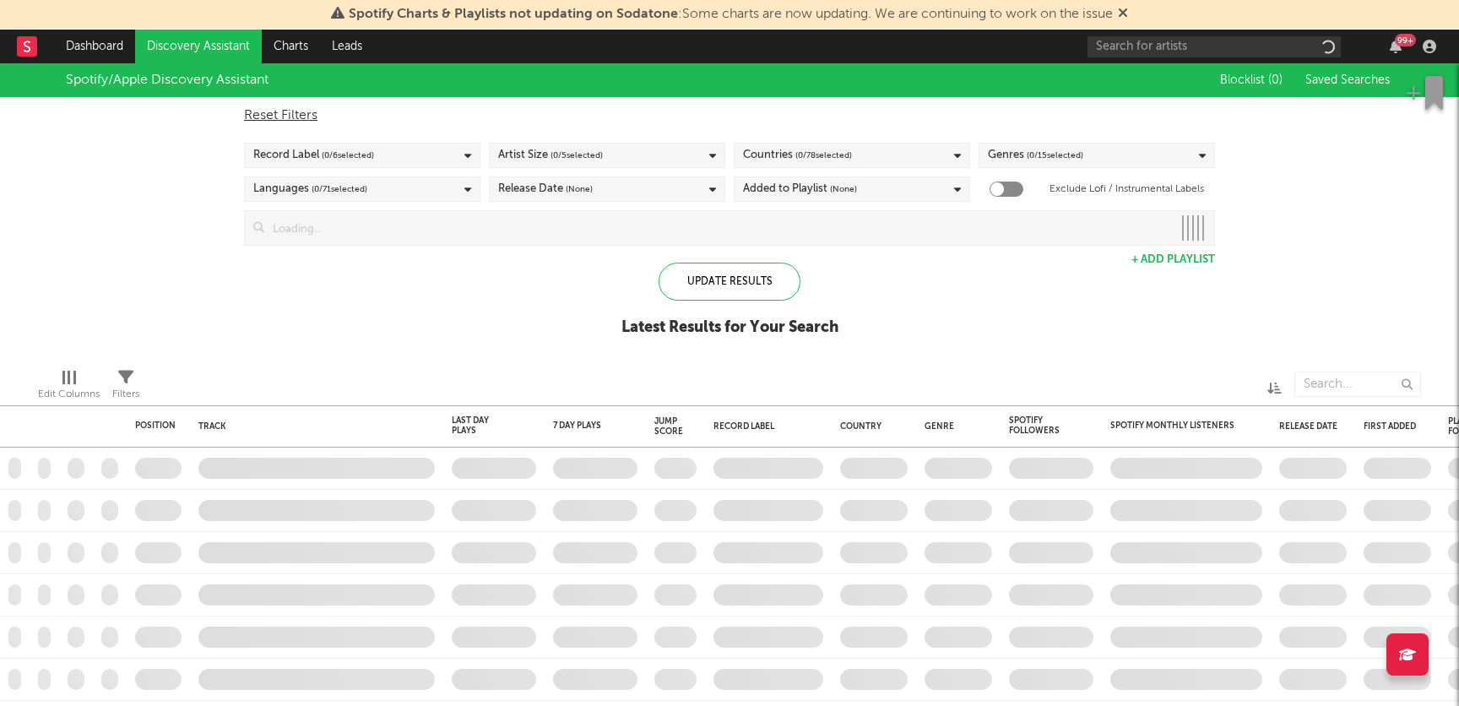
click at [425, 156] on div "Record Label ( 0 / 6 selected)" at bounding box center [362, 155] width 236 height 25
checkbox input "true"
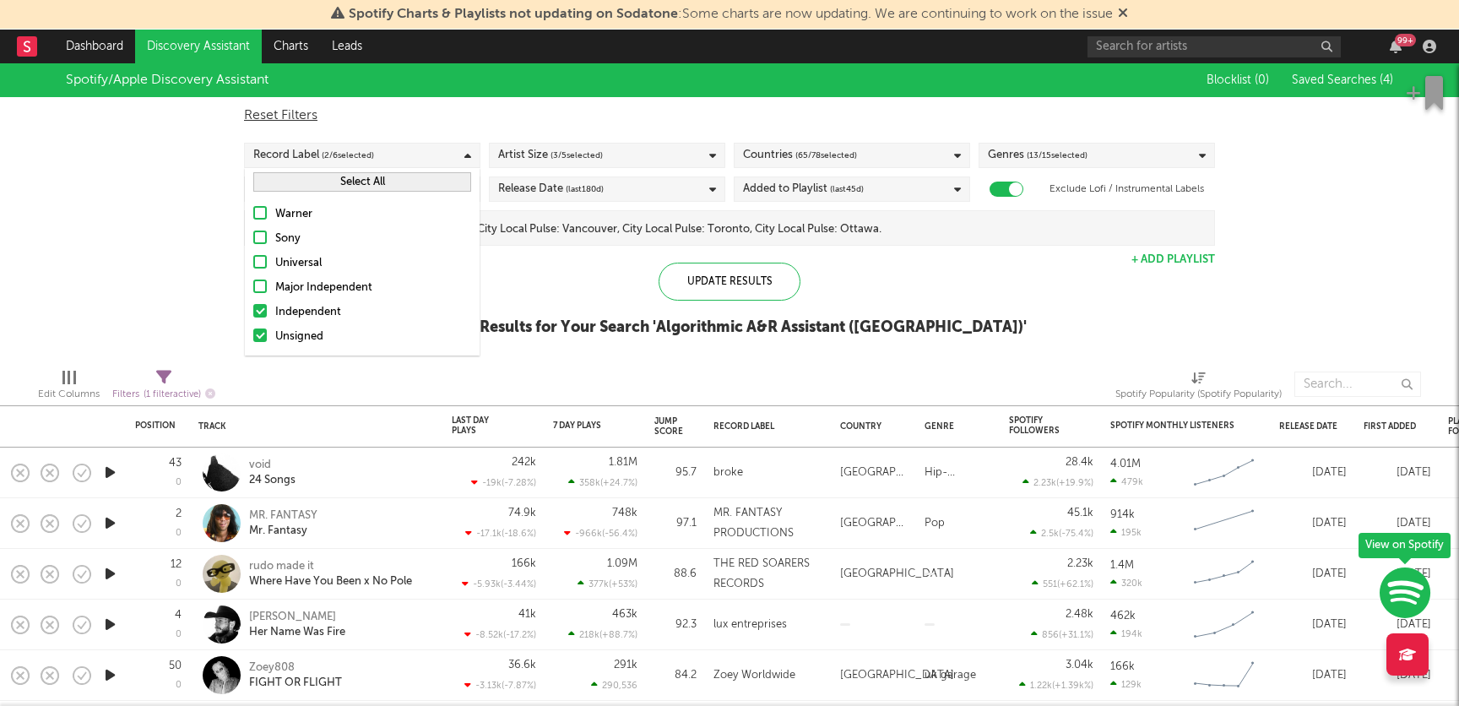
click at [570, 170] on div "Reset Filters Record Label ( 2 / 6 selected) Artist Size ( 3 / 5 selected) Coun…" at bounding box center [730, 171] width 988 height 149
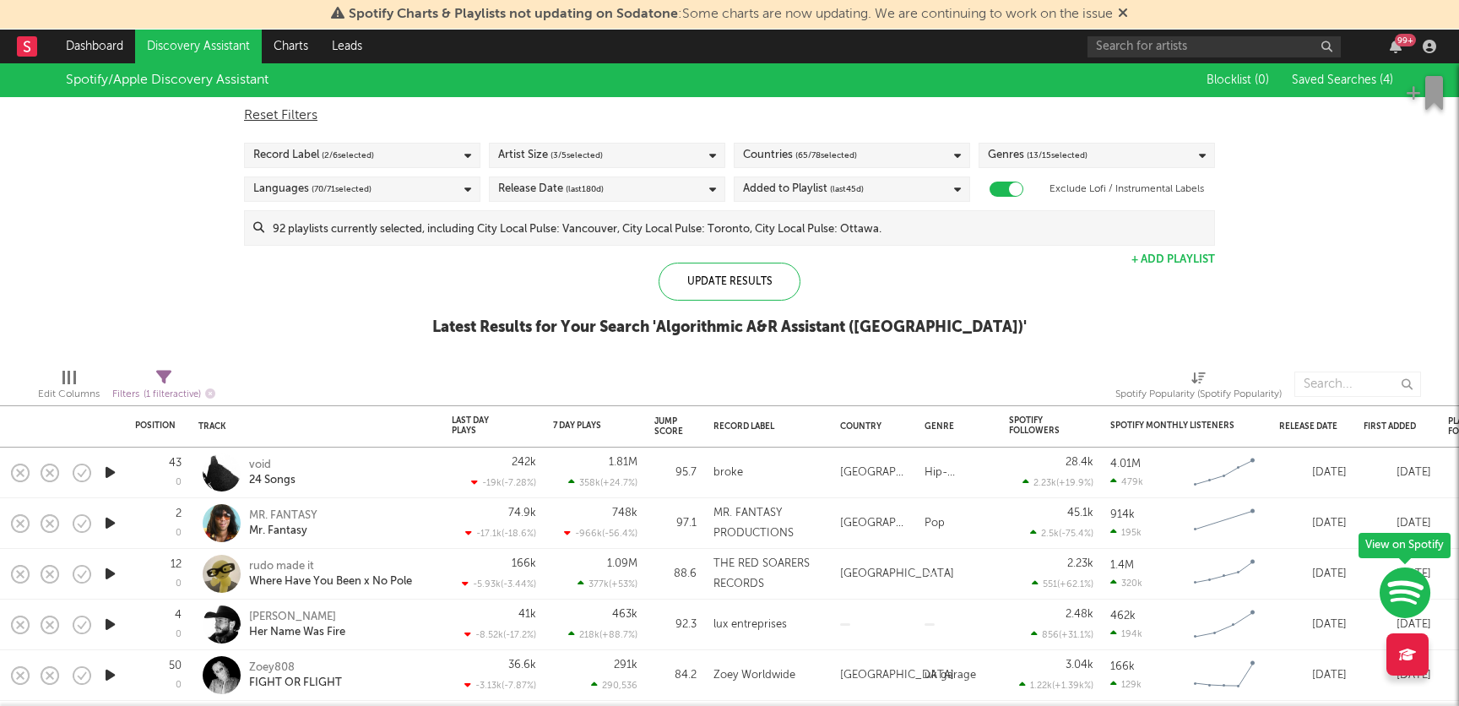
click at [574, 154] on span "( 3 / 5 selected)" at bounding box center [577, 155] width 52 height 20
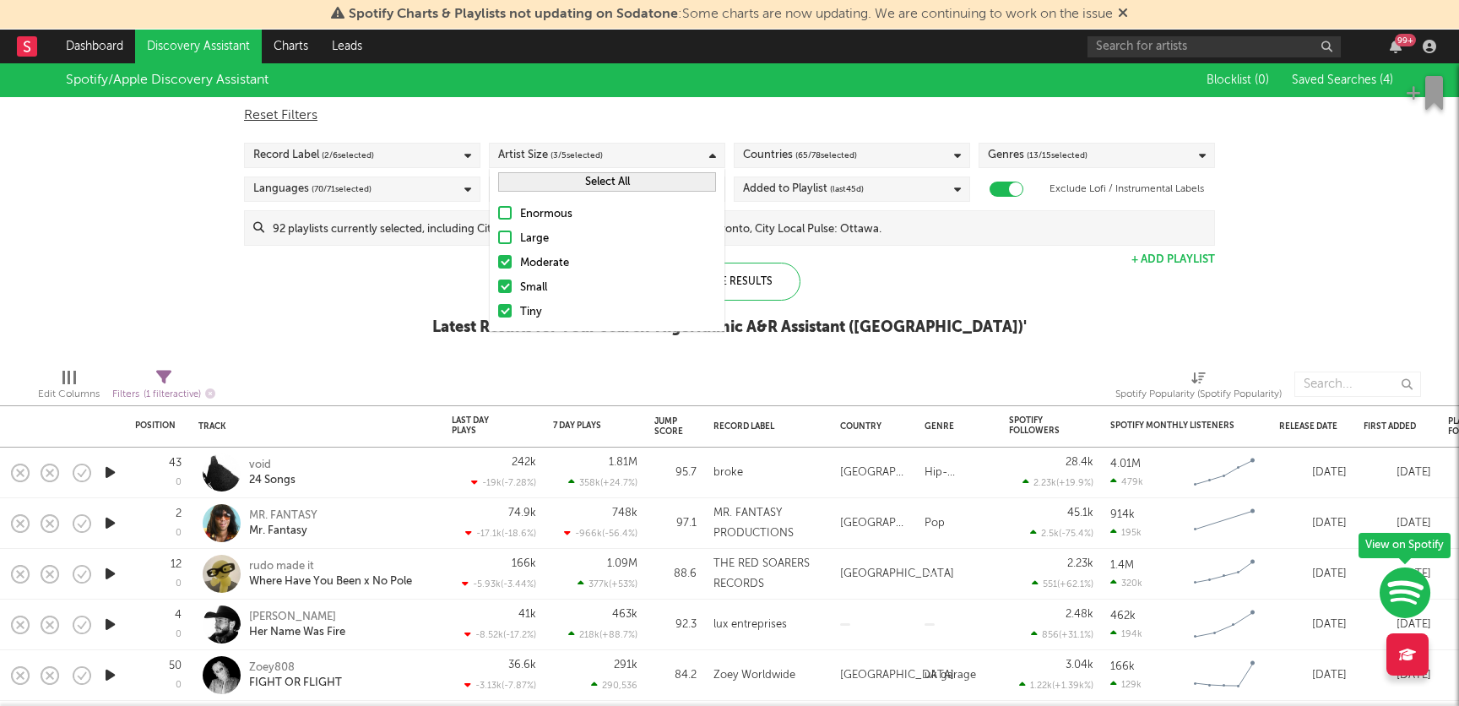
click at [768, 158] on div "Countries ( 65 / 78 selected)" at bounding box center [800, 155] width 114 height 20
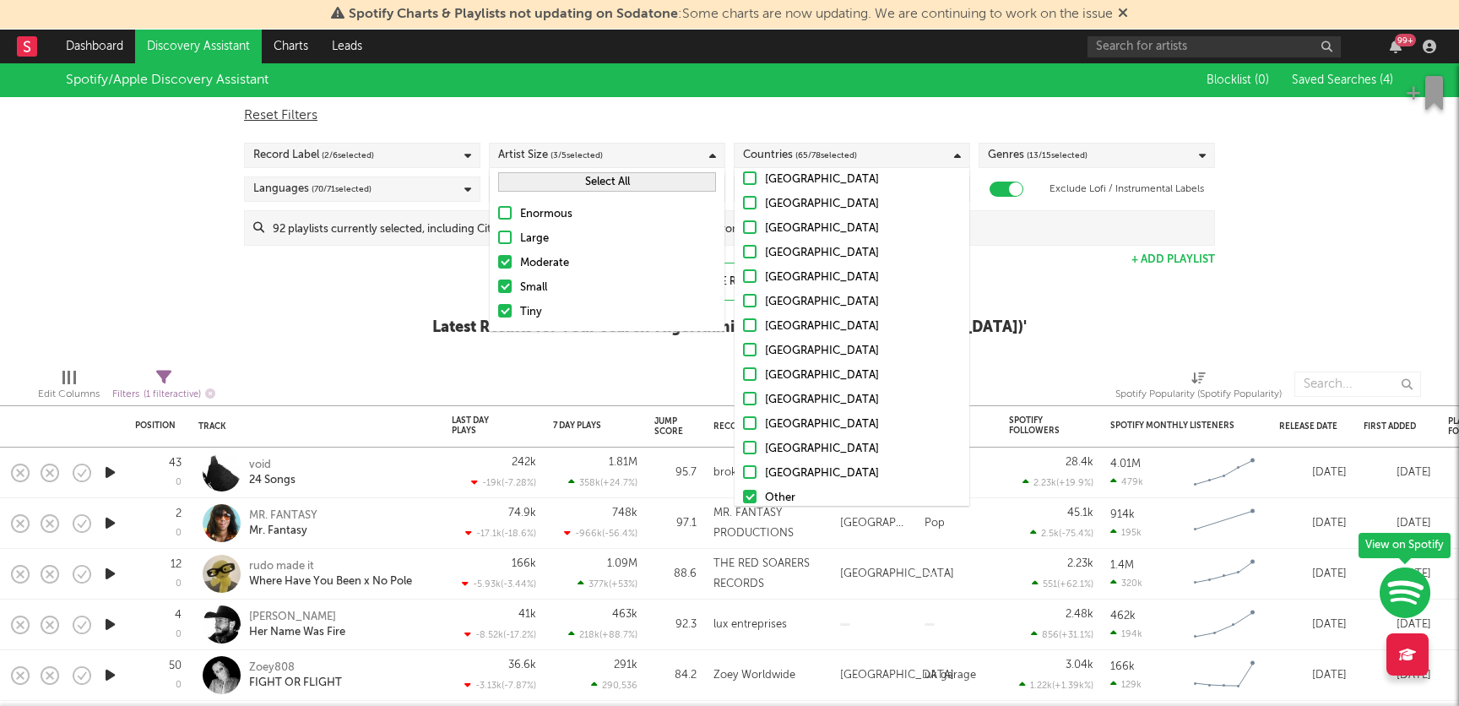
scroll to position [1610, 0]
click at [1034, 156] on span "( 13 / 15 selected)" at bounding box center [1057, 155] width 61 height 20
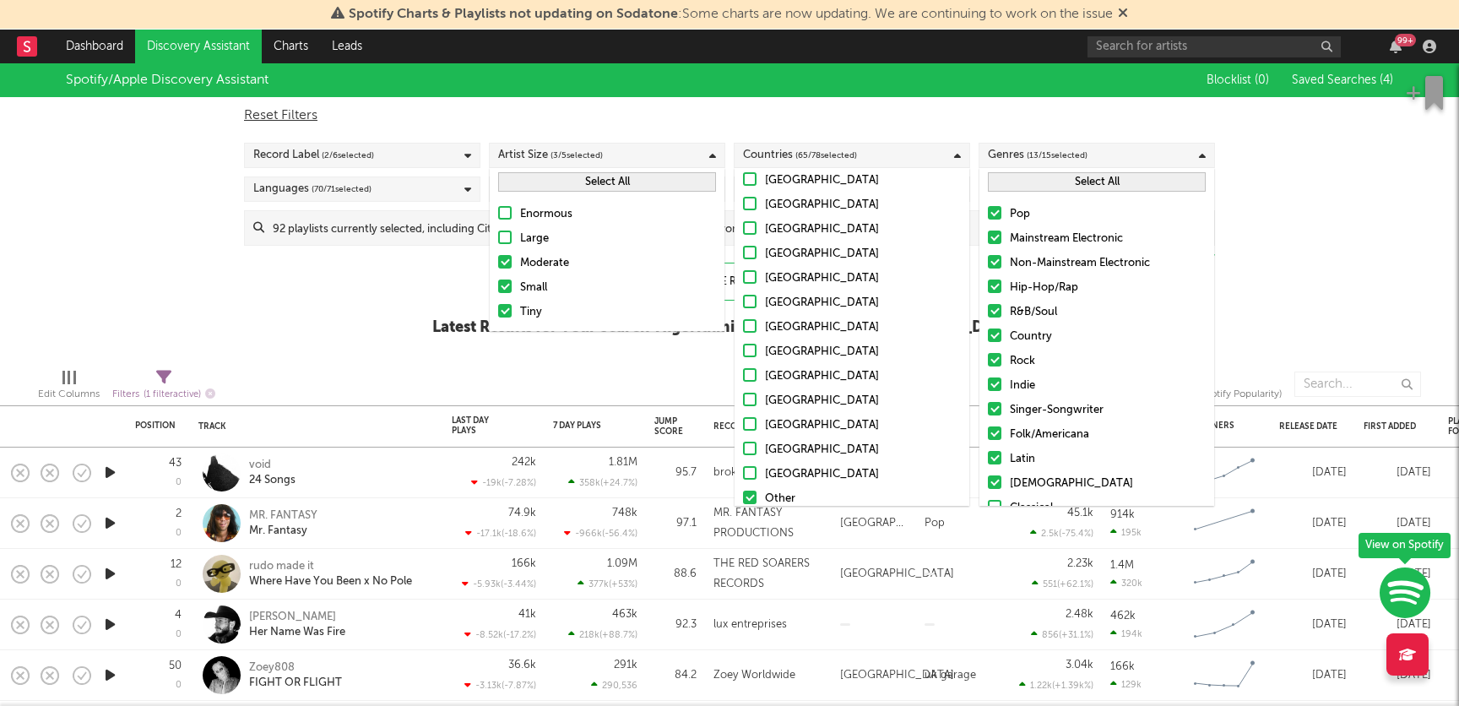
scroll to position [70, 0]
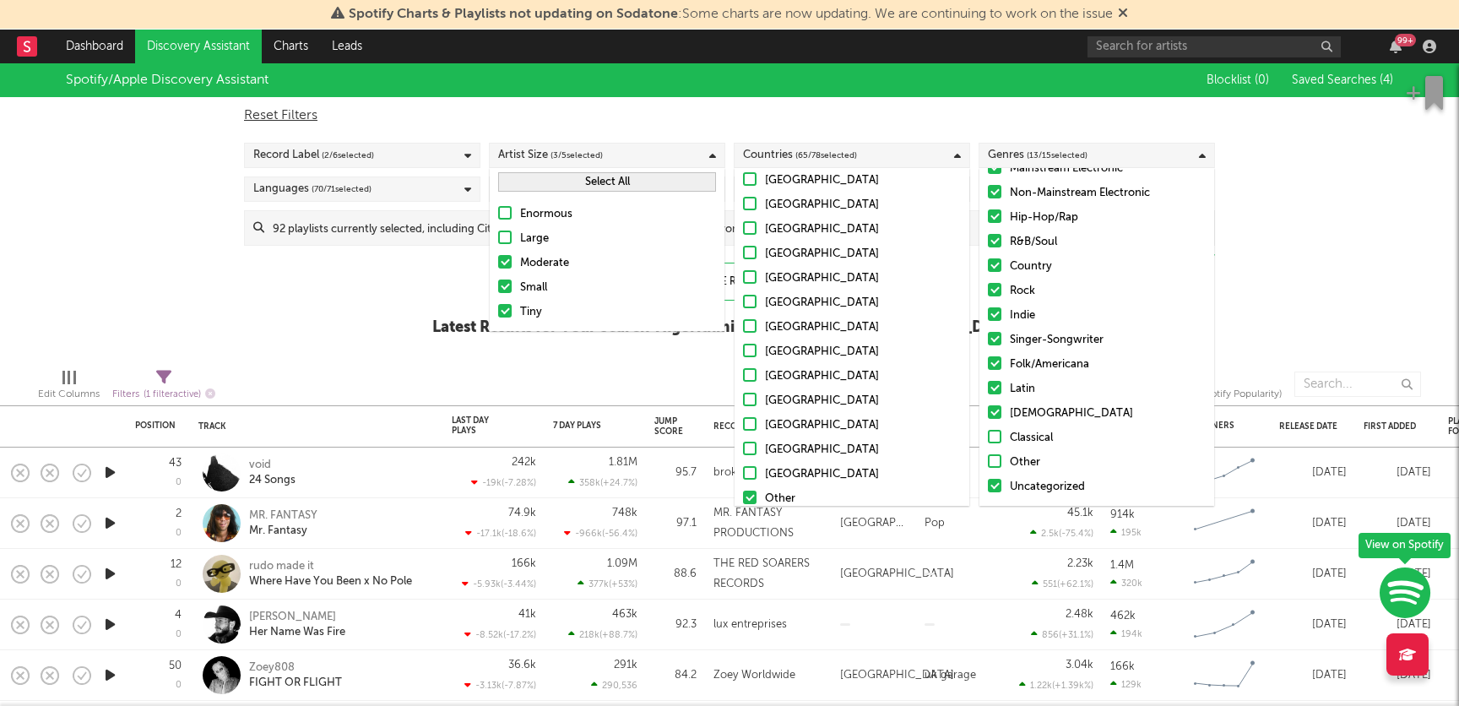
click at [995, 441] on div at bounding box center [995, 437] width 14 height 14
click at [988, 441] on input "Classical" at bounding box center [988, 438] width 0 height 20
click at [995, 464] on div at bounding box center [995, 461] width 14 height 14
click at [988, 464] on input "Other" at bounding box center [988, 463] width 0 height 20
click at [312, 196] on span "( 70 / 71 selected)" at bounding box center [342, 189] width 60 height 20
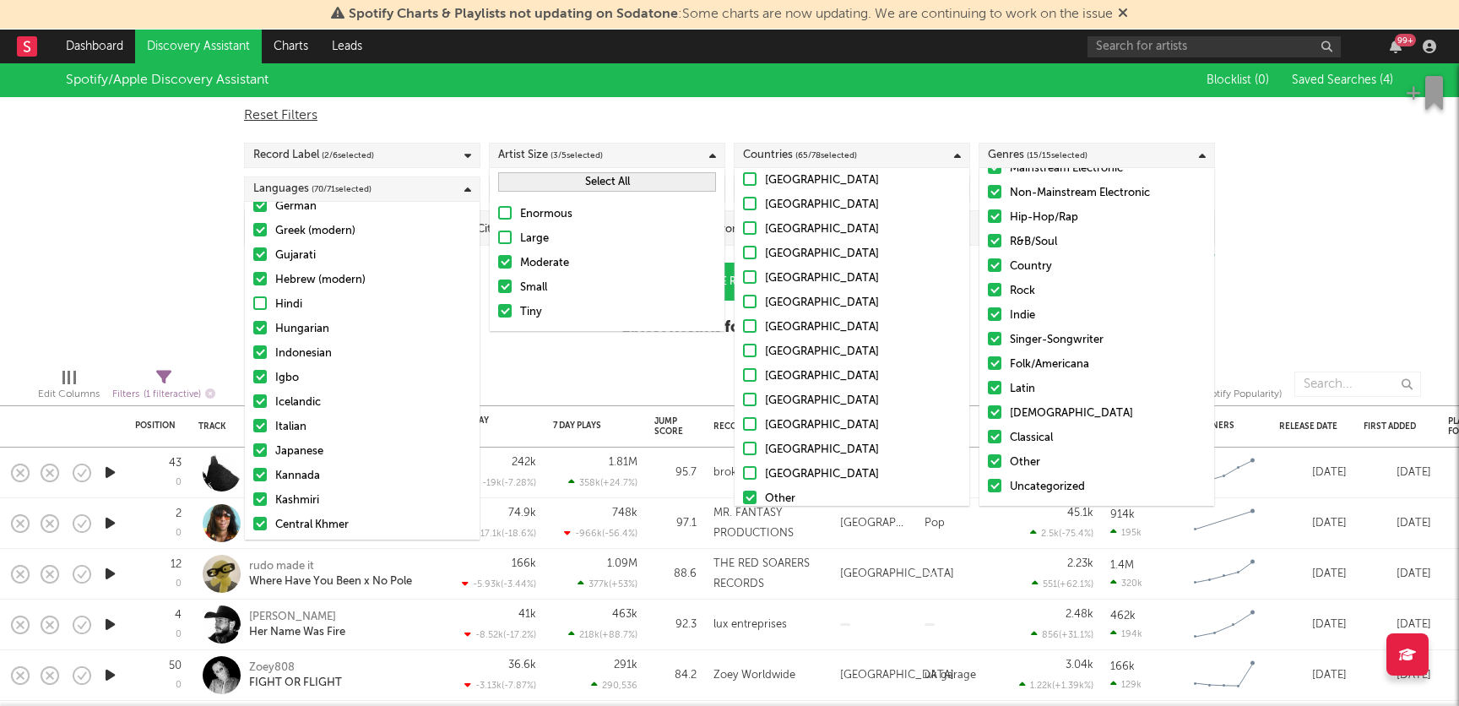
scroll to position [479, 0]
click at [257, 300] on div at bounding box center [260, 307] width 14 height 14
click at [253, 300] on input "Hindi" at bounding box center [253, 308] width 0 height 20
click at [550, 368] on div at bounding box center [440, 384] width 425 height 42
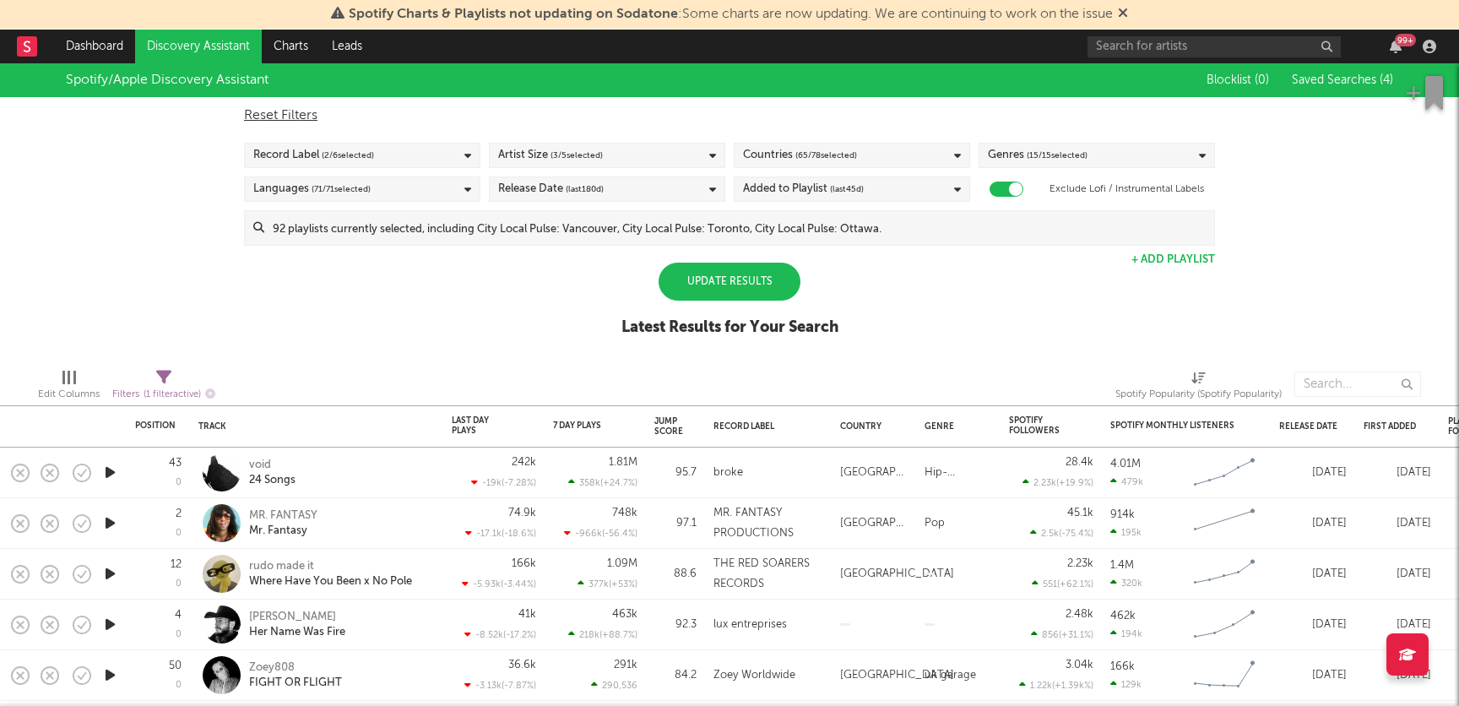
click at [737, 287] on div "Update Results" at bounding box center [730, 282] width 142 height 38
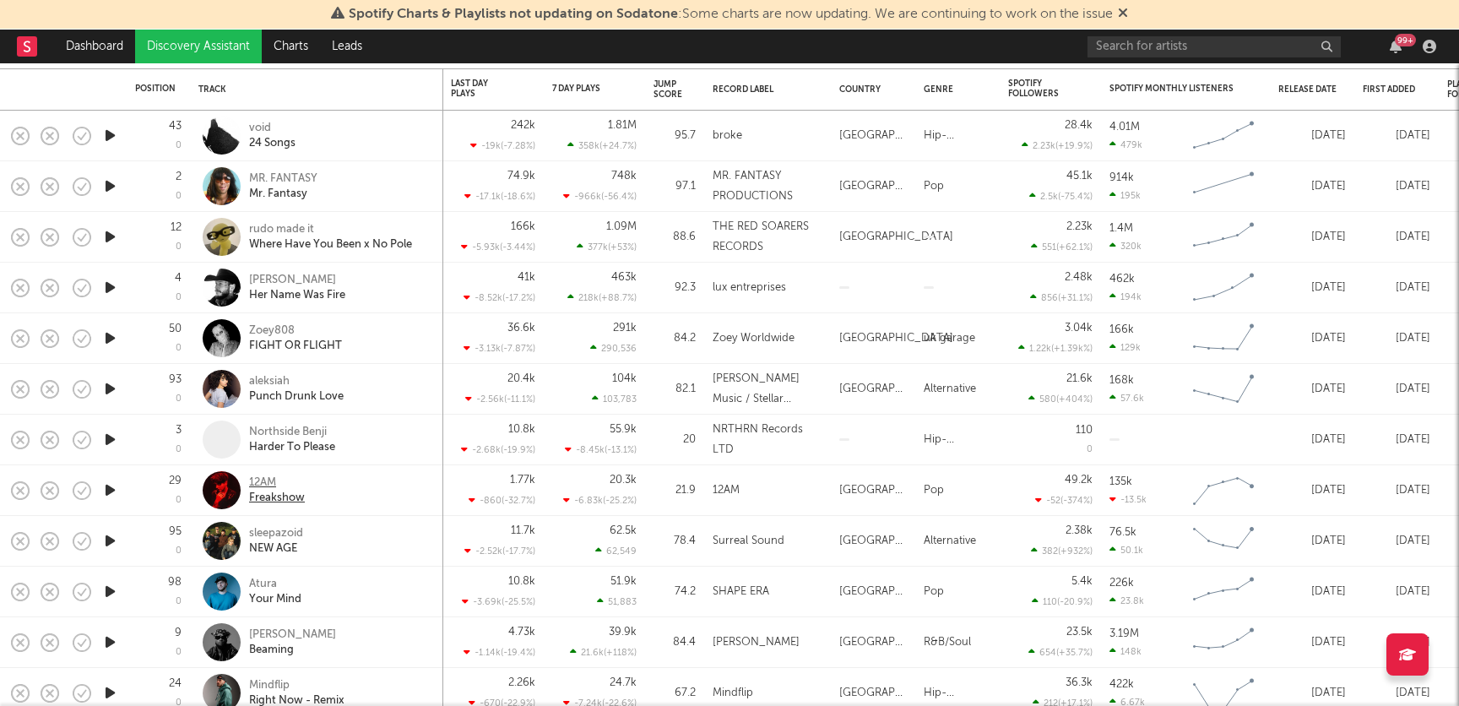
click at [265, 484] on div "12AM" at bounding box center [277, 482] width 56 height 15
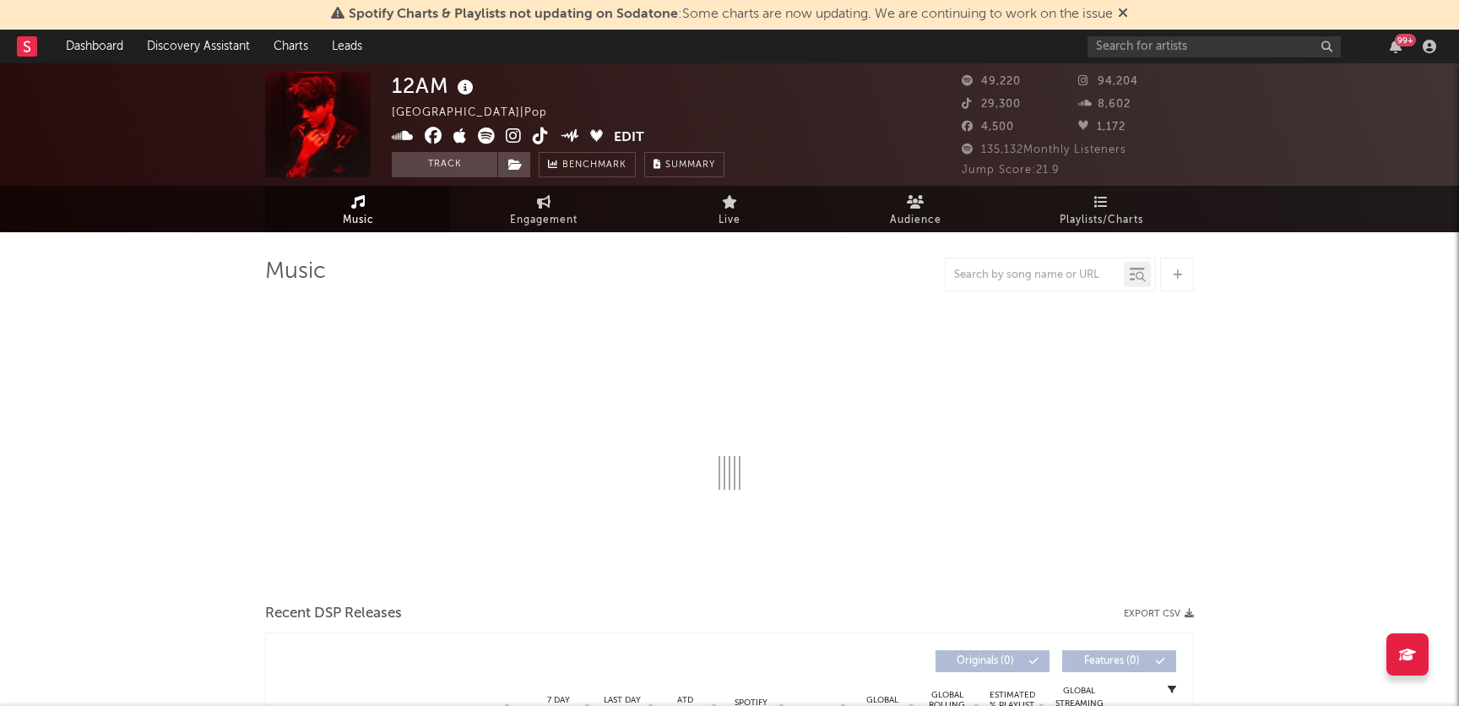
select select "6m"
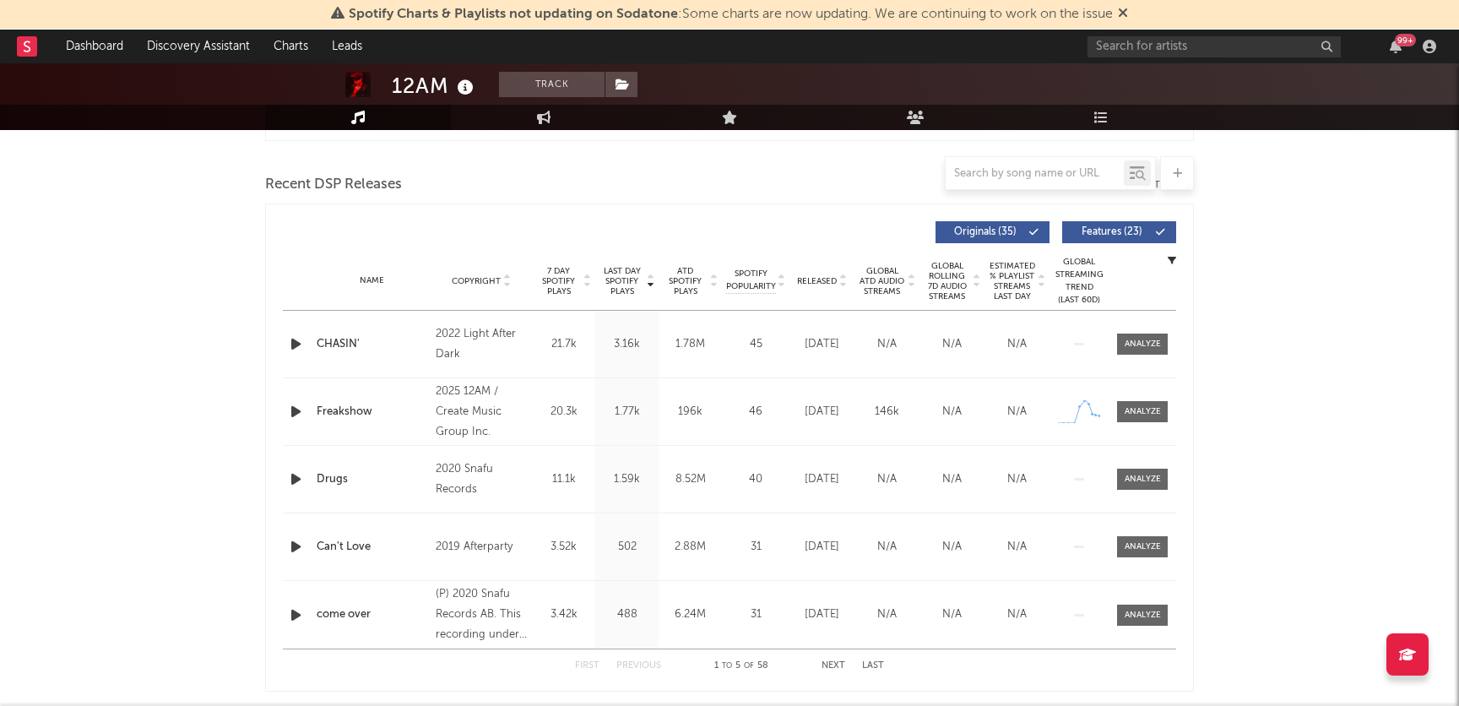
scroll to position [617, 0]
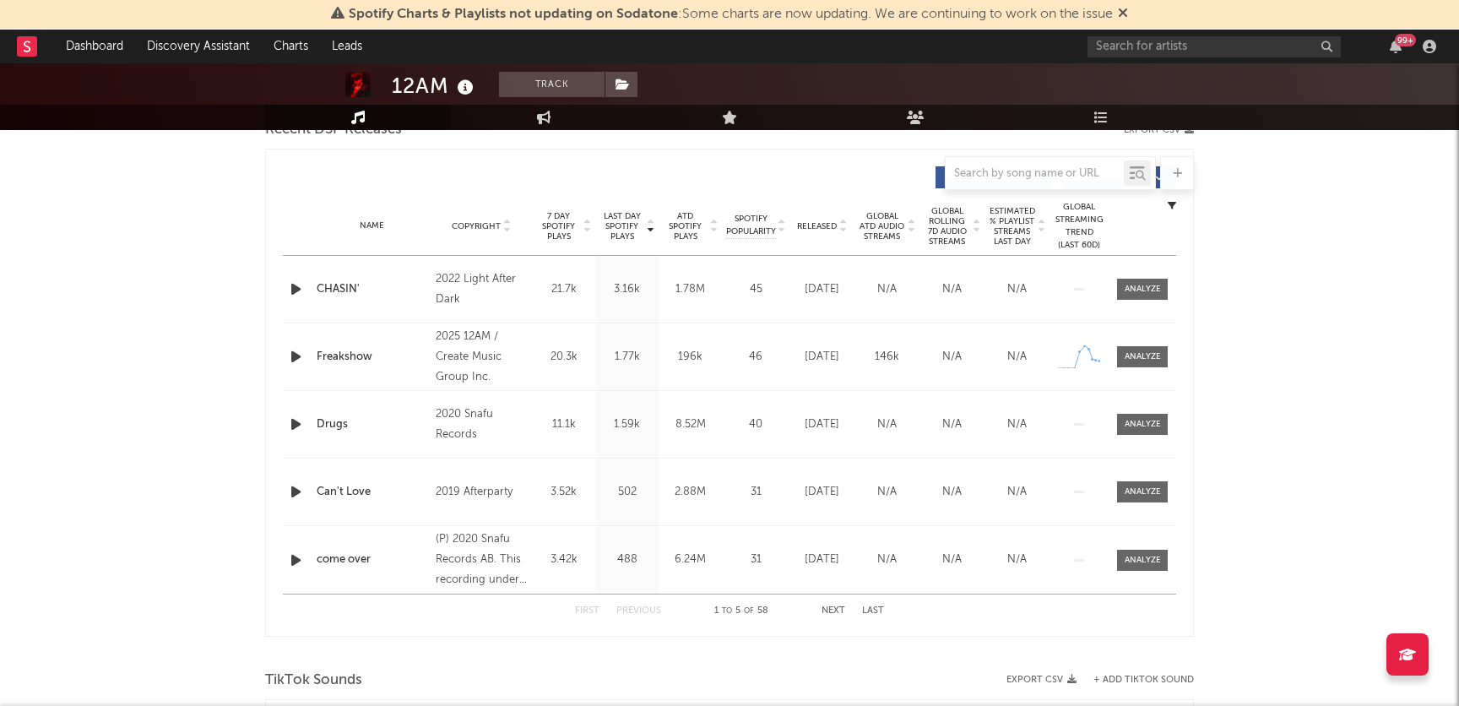
click at [475, 223] on span "Copyright" at bounding box center [476, 226] width 49 height 10
click at [628, 225] on span "Last Day Spotify Plays" at bounding box center [621, 226] width 45 height 30
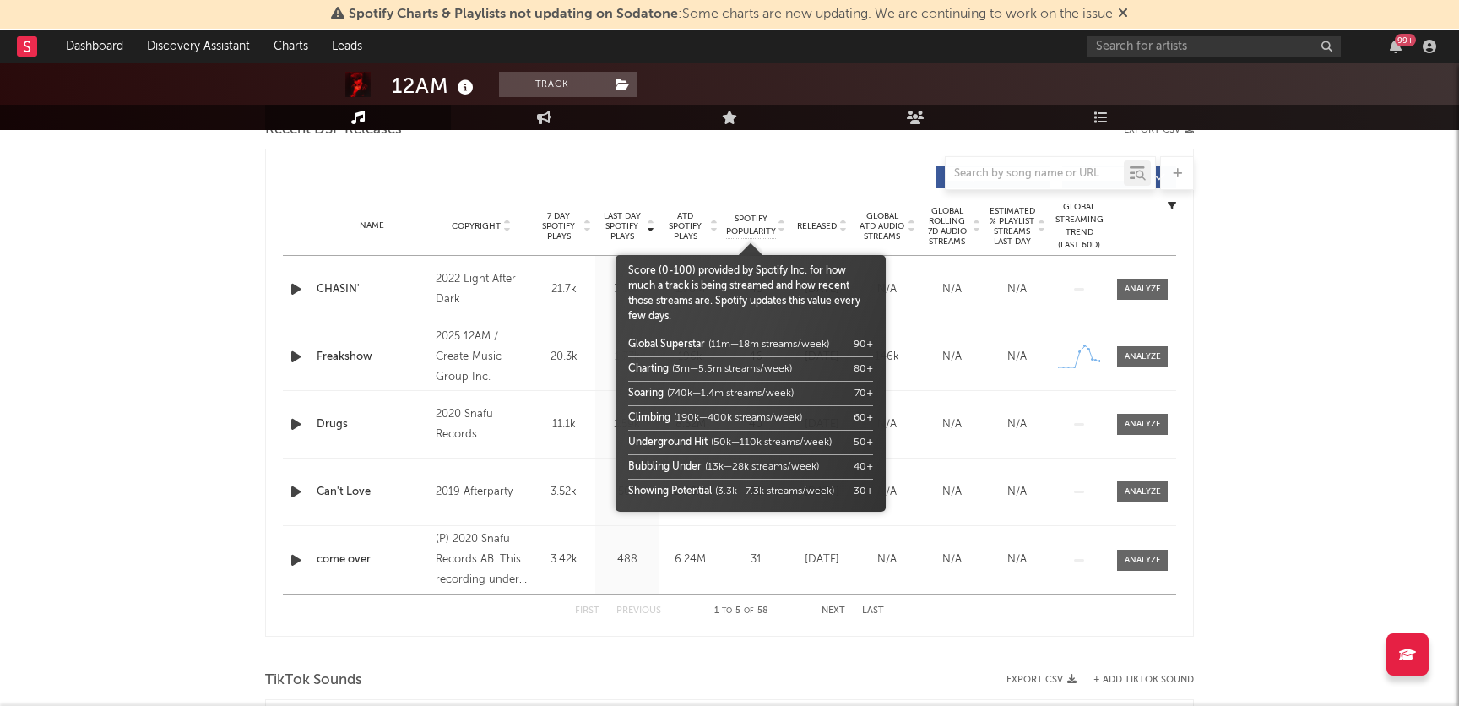
click at [814, 225] on span "Released" at bounding box center [817, 226] width 40 height 10
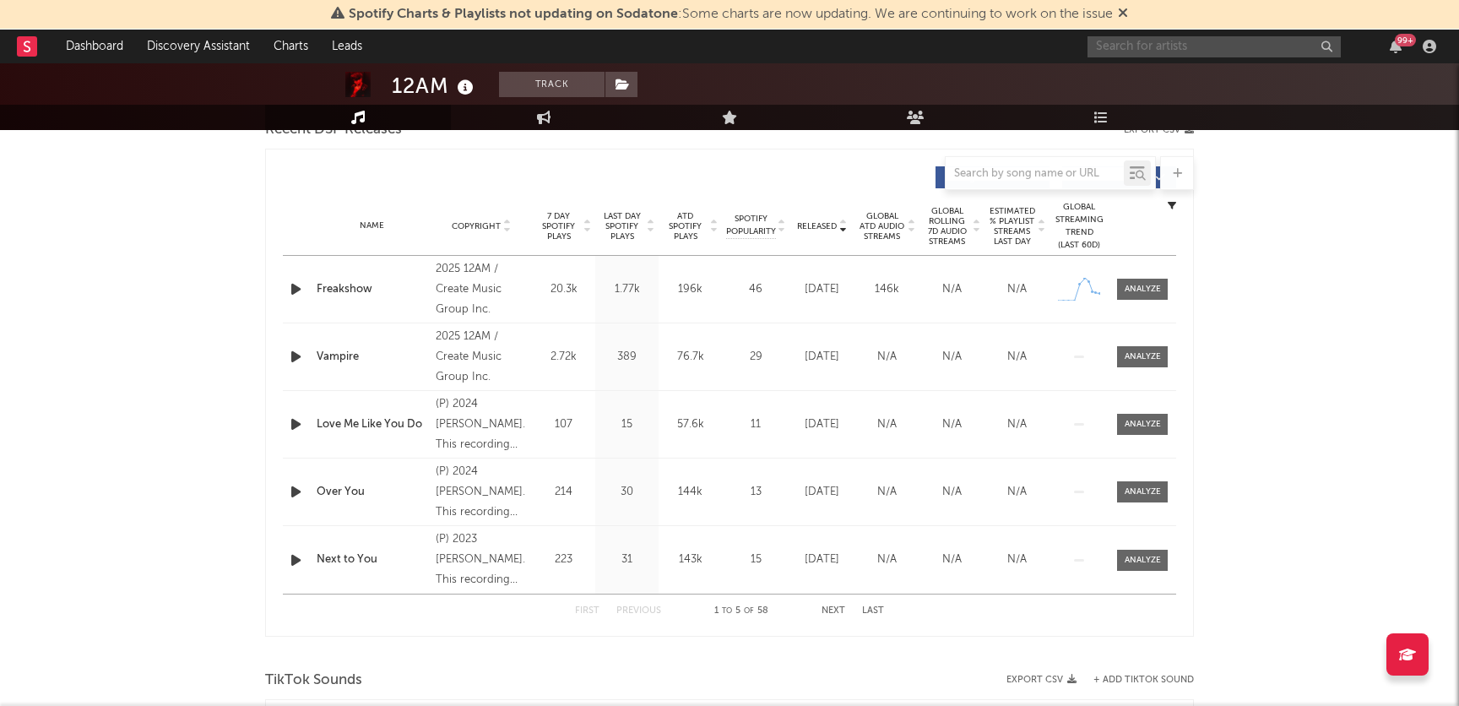
click at [1103, 53] on input "text" at bounding box center [1214, 46] width 253 height 21
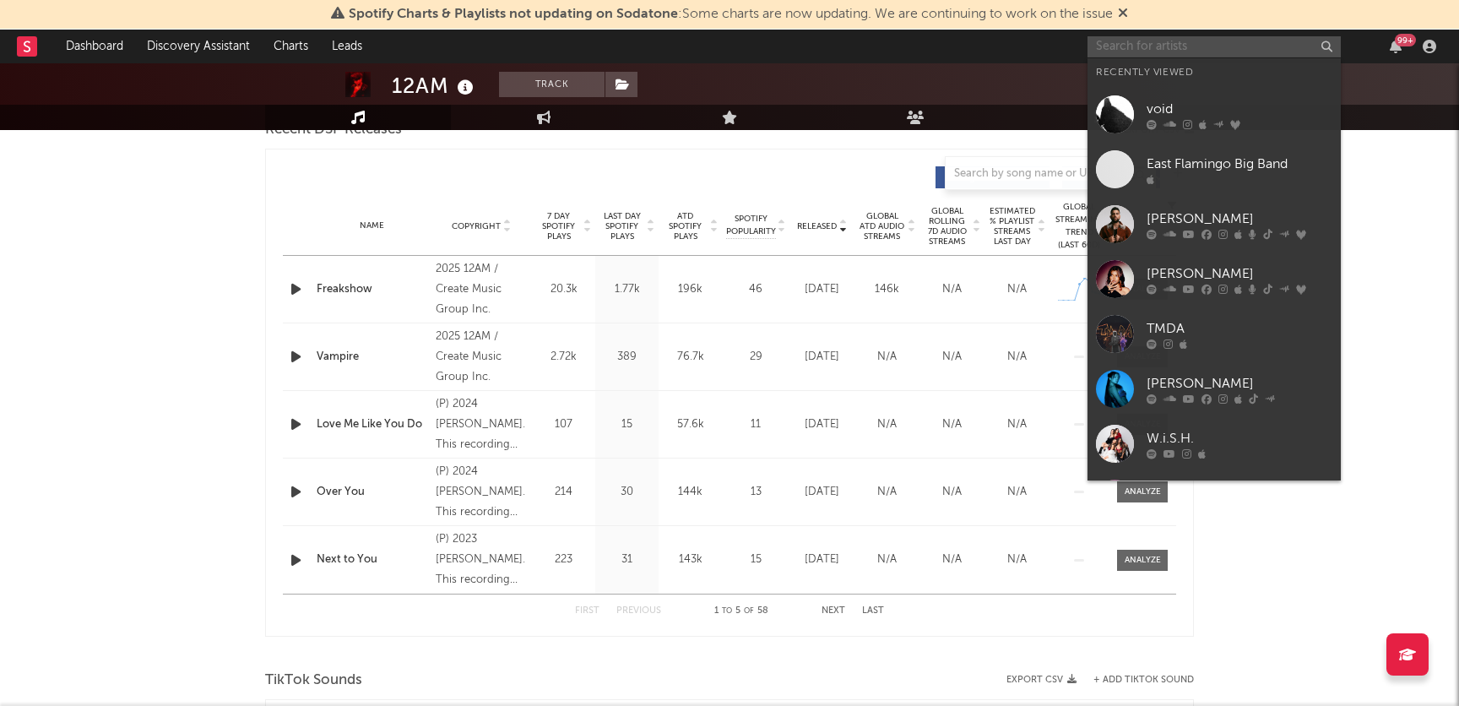
click at [1103, 51] on input "text" at bounding box center [1214, 46] width 253 height 21
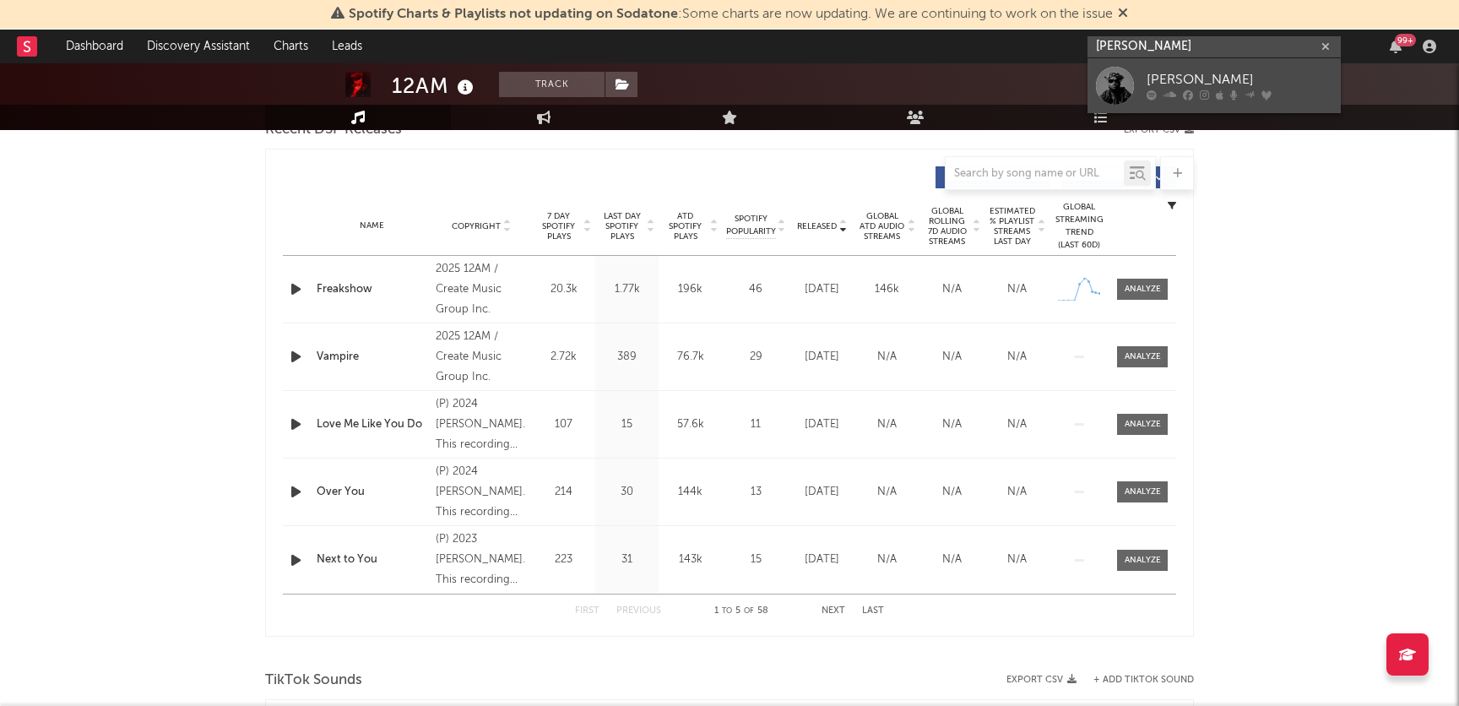
type input "yoko gold"
click at [1169, 100] on icon at bounding box center [1170, 95] width 13 height 10
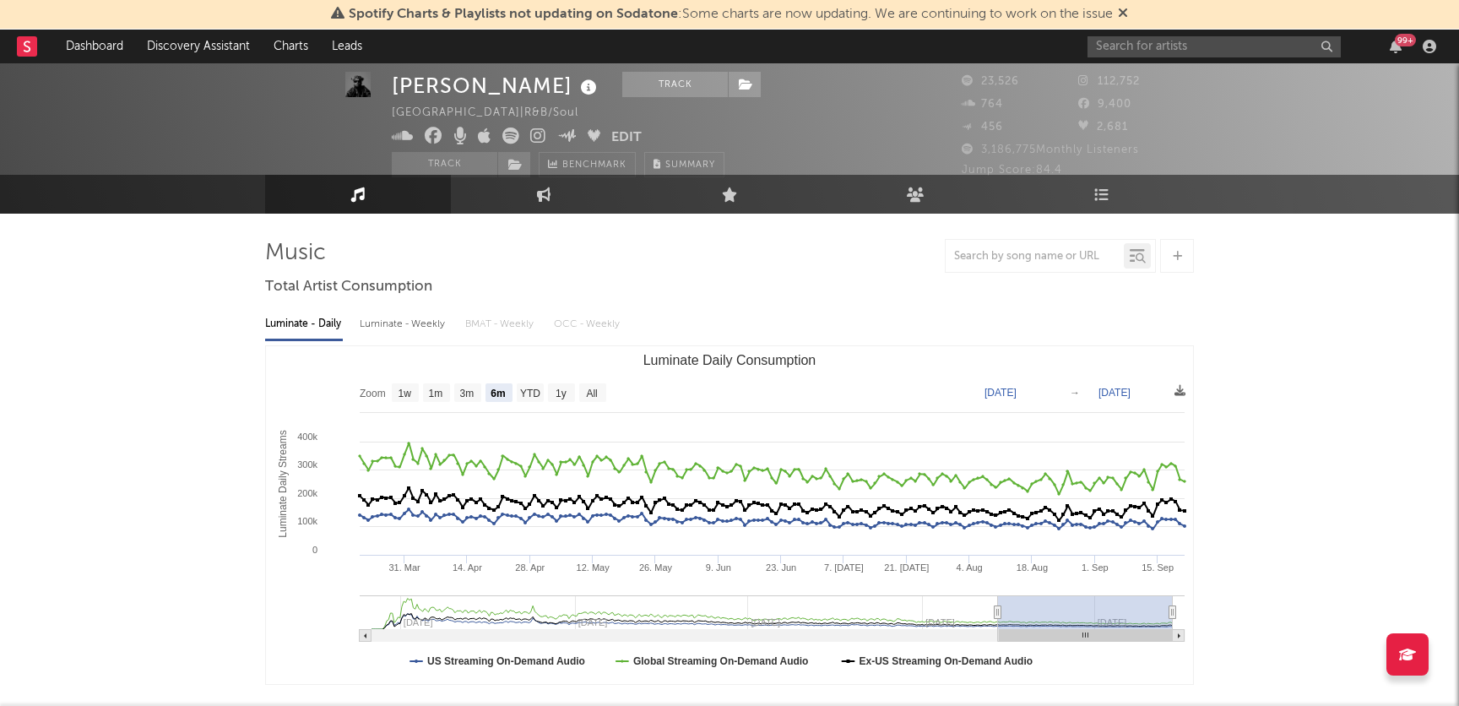
scroll to position [20, 0]
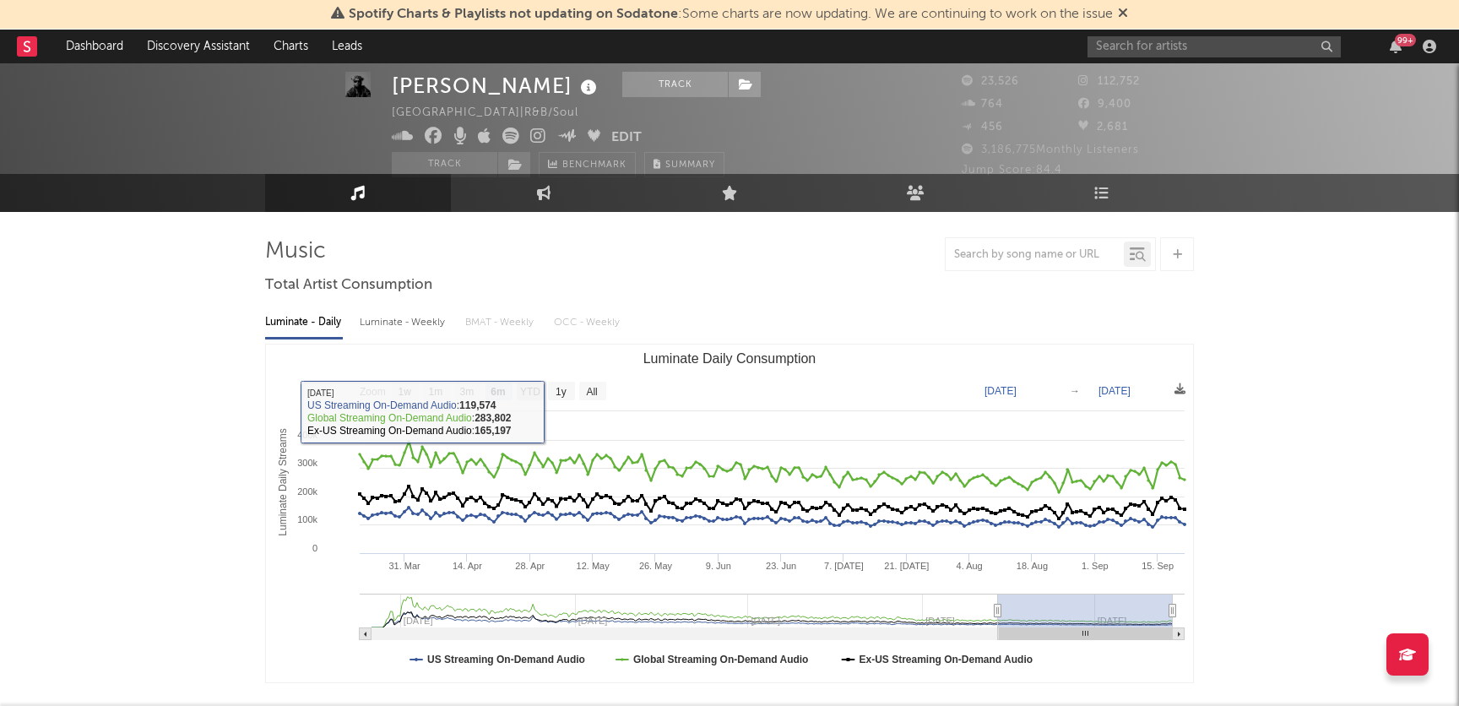
click at [522, 393] on text "YTD" at bounding box center [530, 392] width 20 height 12
select select "YTD"
type input "2025-01-01"
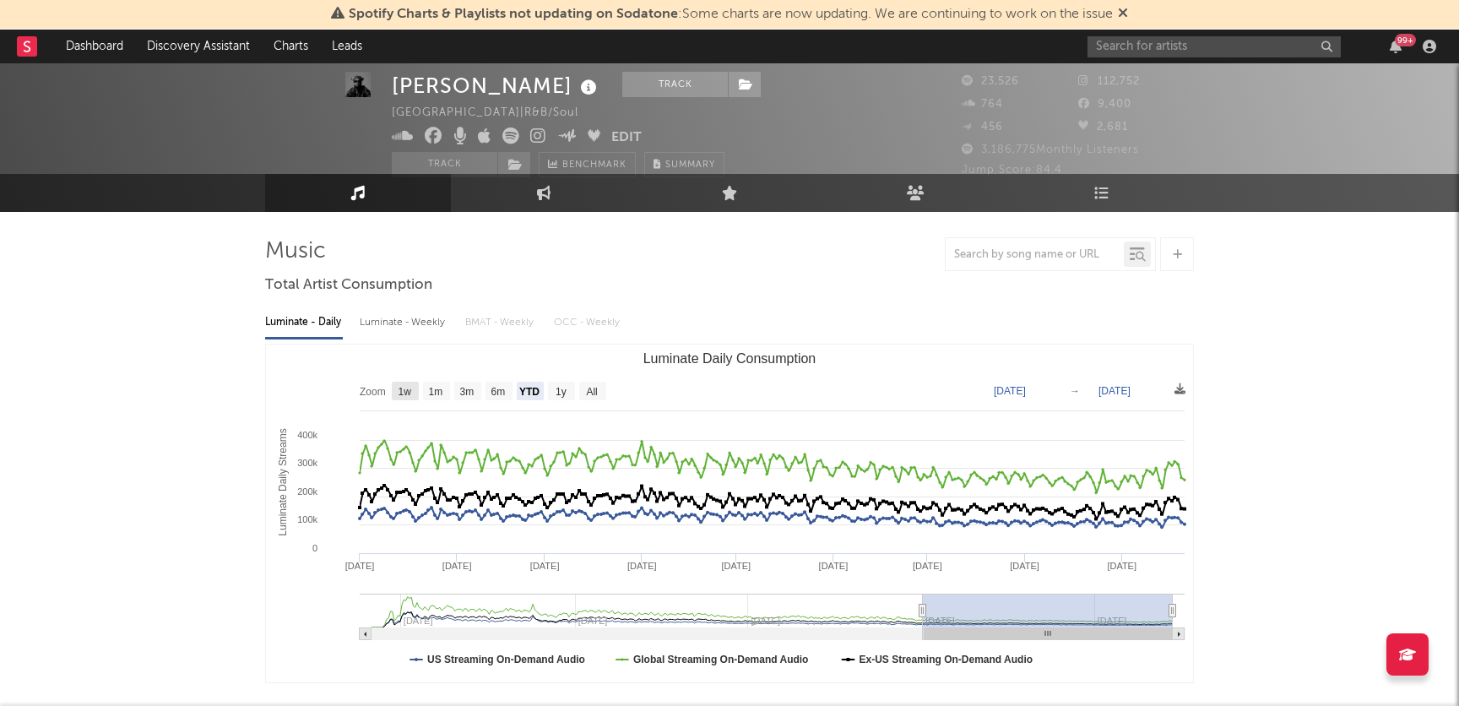
click at [400, 393] on text "1w" at bounding box center [406, 392] width 14 height 12
select select "1w"
type input "2025-09-15"
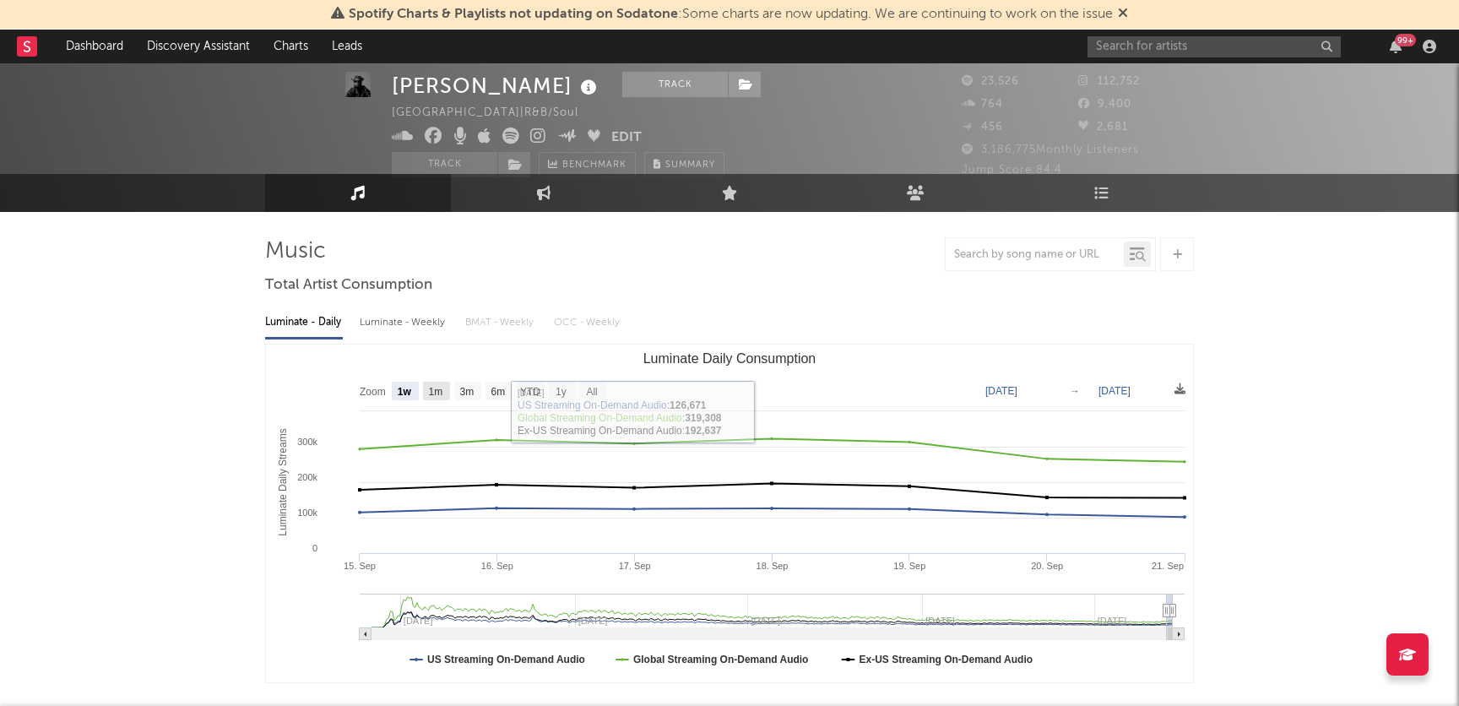
click at [438, 389] on text "1m" at bounding box center [436, 392] width 14 height 12
select select "1m"
type input "2025-08-21"
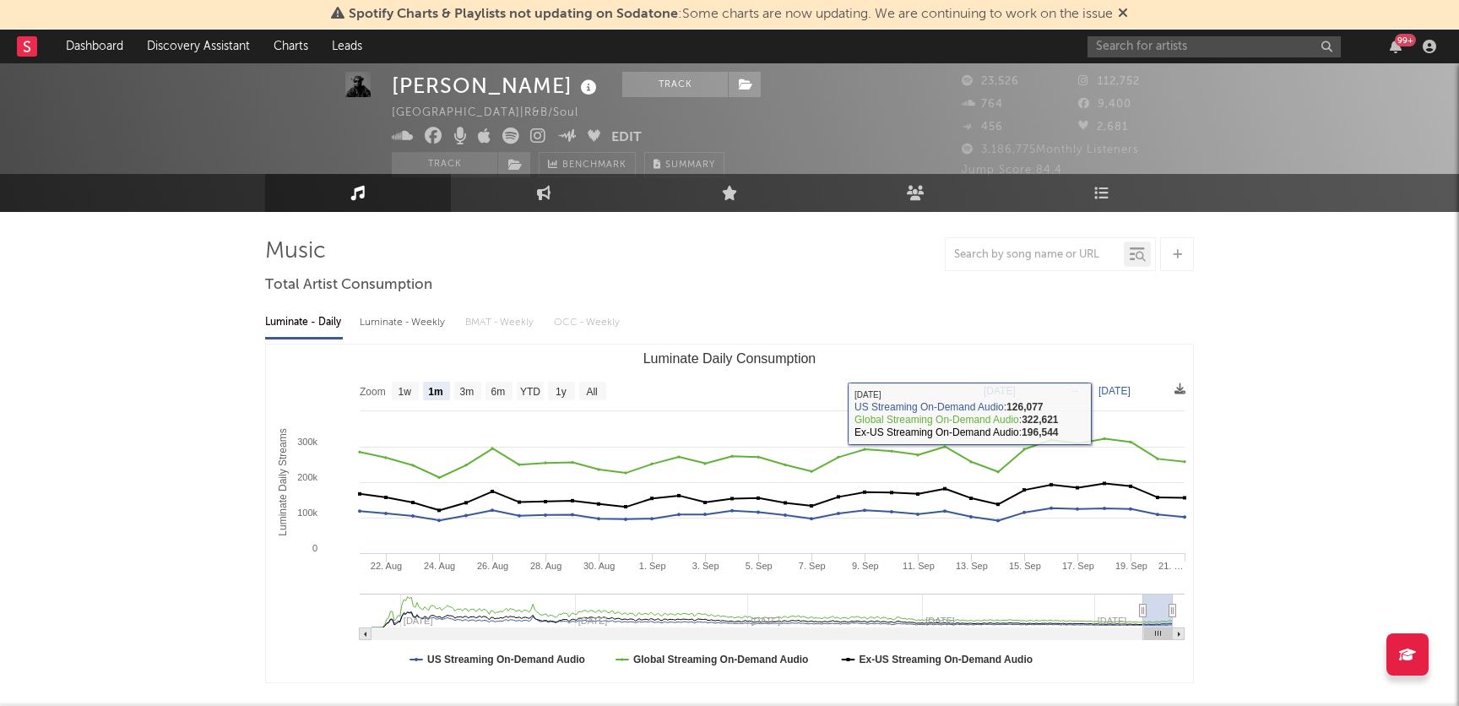
click at [455, 400] on rect "Luminate Daily Consumption" at bounding box center [729, 513] width 927 height 338
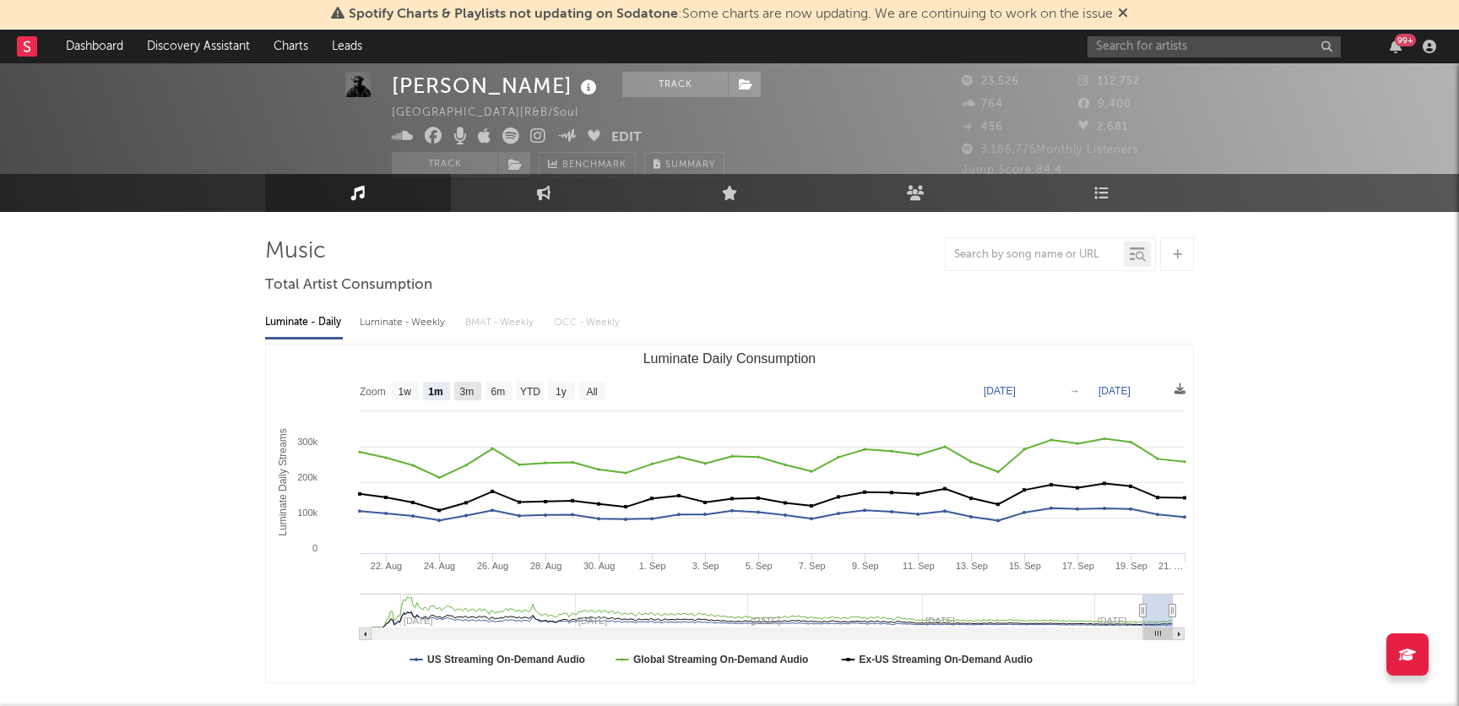
click at [476, 394] on rect "Luminate Daily Consumption" at bounding box center [467, 391] width 27 height 19
select select "3m"
type input "2025-06-21"
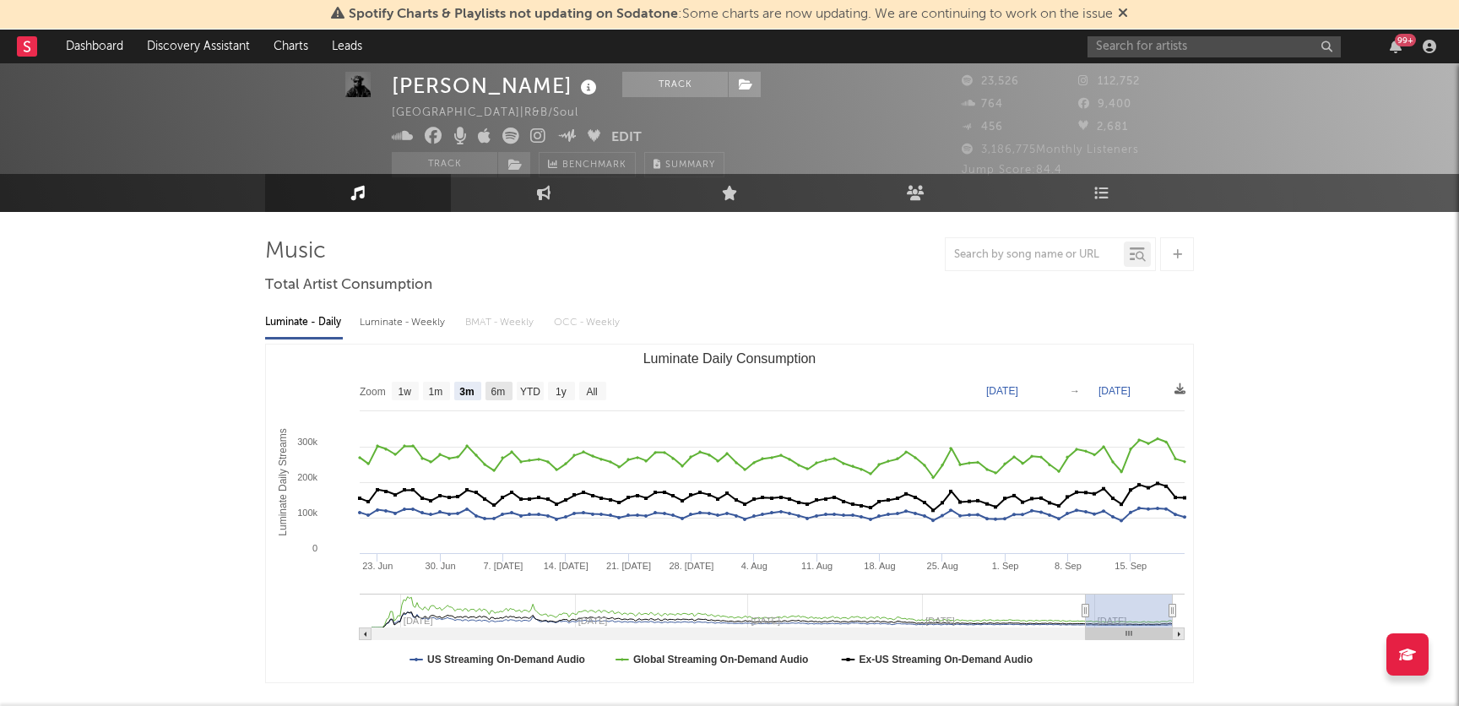
click at [511, 396] on rect "Luminate Daily Consumption" at bounding box center [499, 391] width 27 height 19
select select "6m"
type input "2025-03-21"
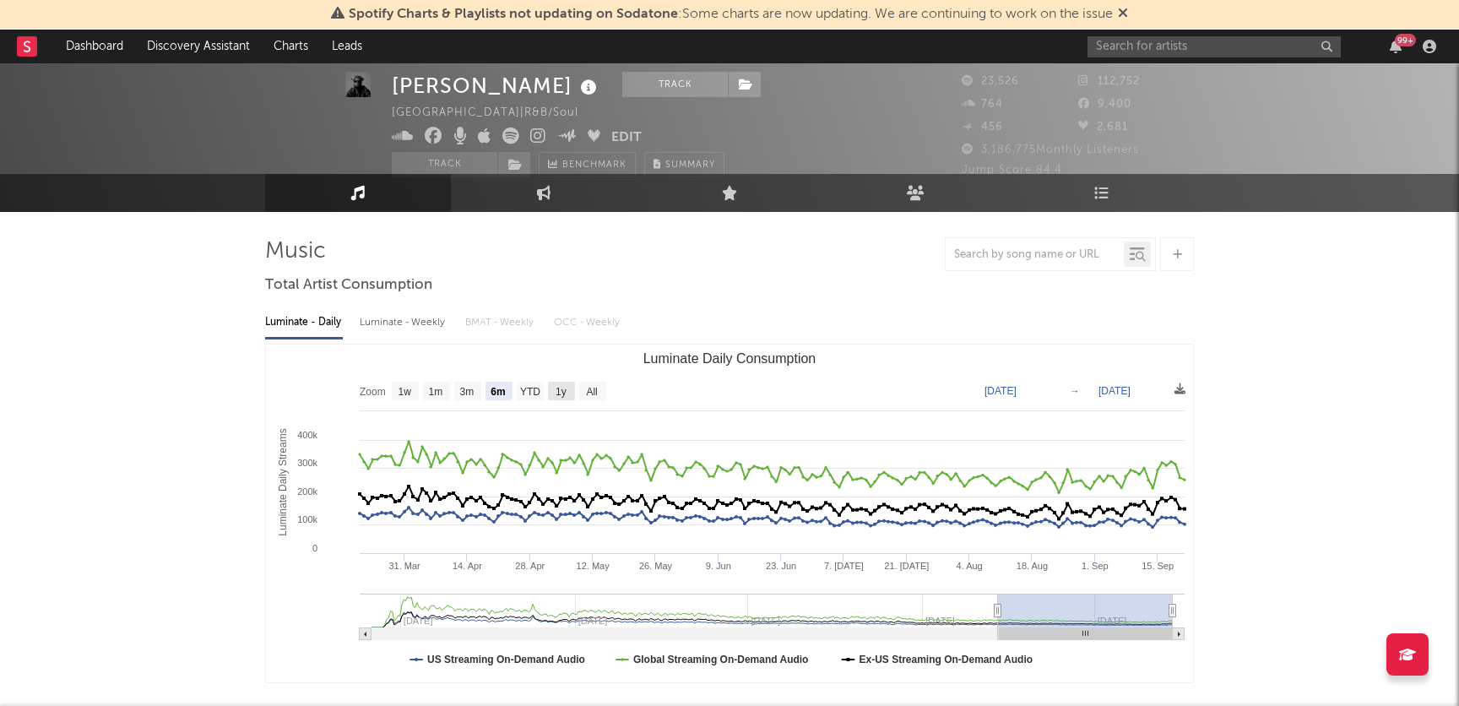
click at [552, 394] on rect "Luminate Daily Consumption" at bounding box center [561, 391] width 27 height 19
select select "1y"
type input "2024-09-21"
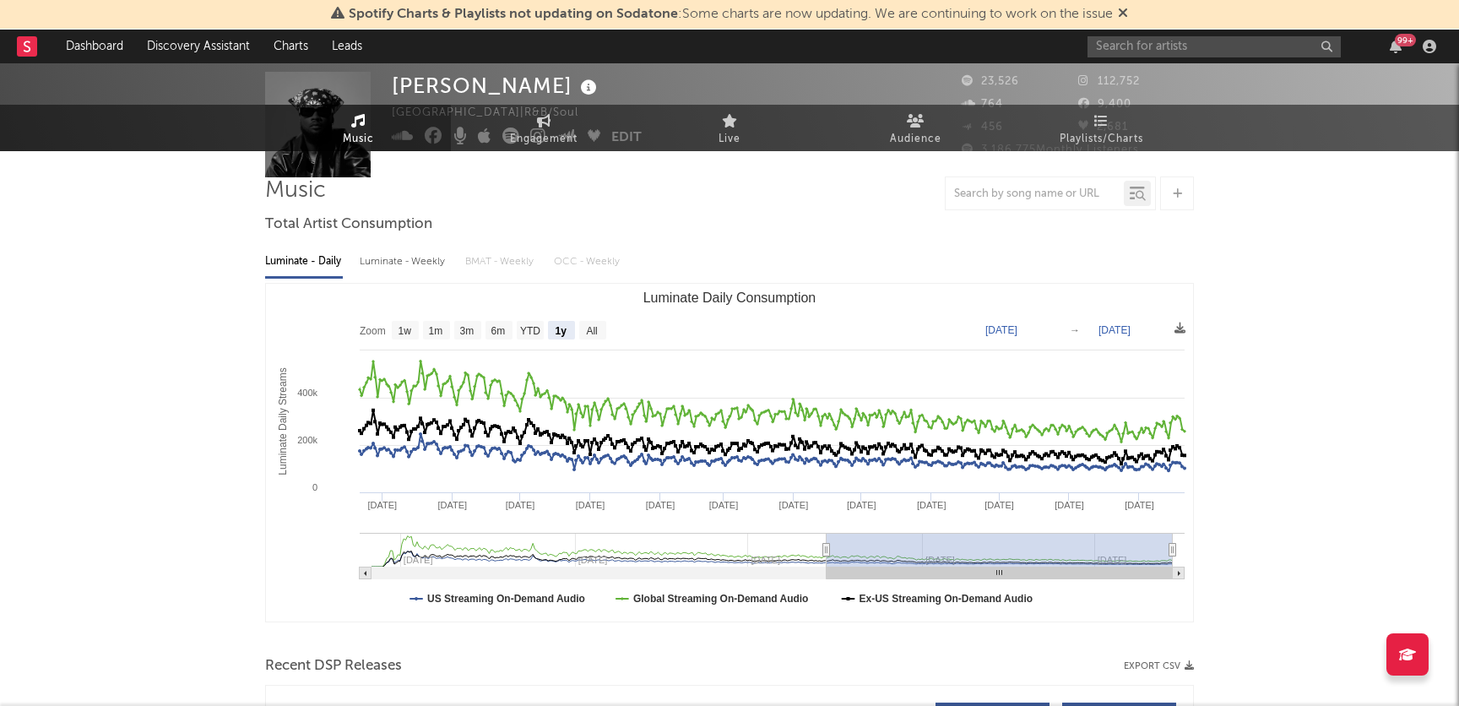
scroll to position [0, 0]
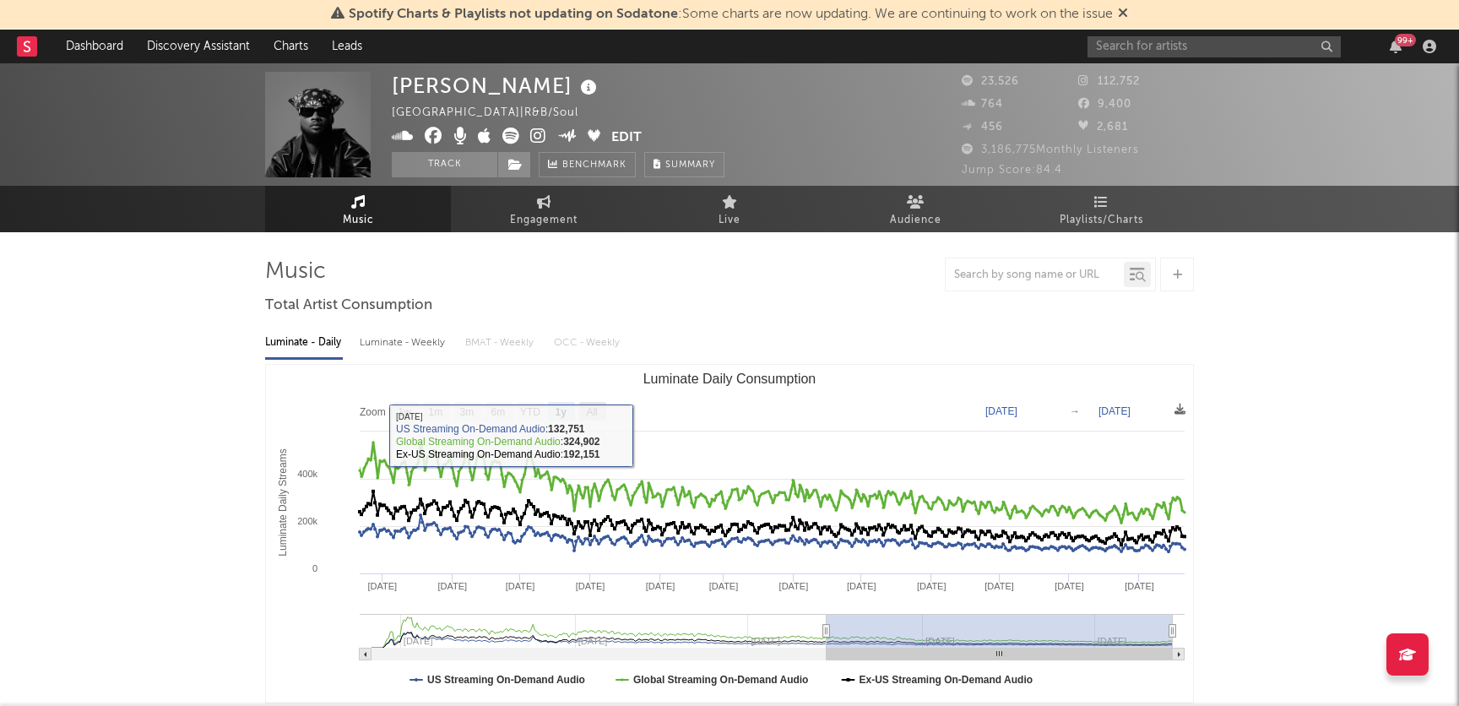
click at [597, 413] on text "All" at bounding box center [591, 412] width 11 height 12
select select "All"
type input "2023-05-31"
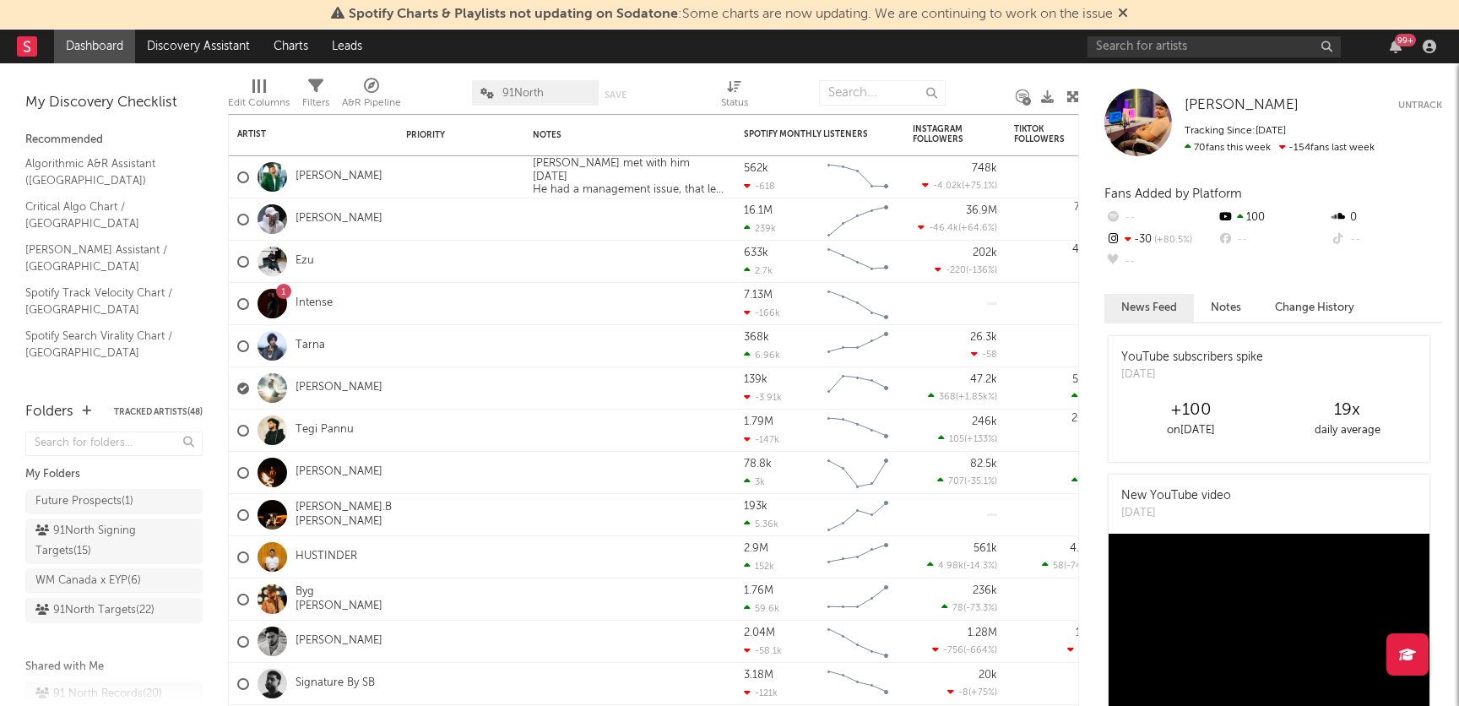
scroll to position [41, 0]
